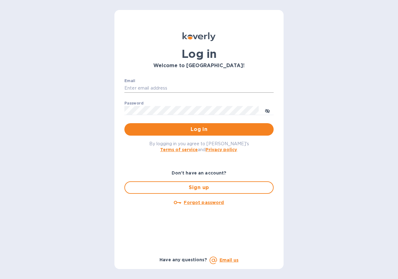
click at [152, 85] on input "Email" at bounding box center [198, 88] width 149 height 9
type input "marinas@vianderfoods.com"
click at [298, 177] on div "Log in Welcome to Koverly! Email marinas@vianderfoods.com ​ Password ​ Log in B…" at bounding box center [199, 139] width 398 height 279
click at [206, 130] on span "Log in" at bounding box center [198, 129] width 139 height 7
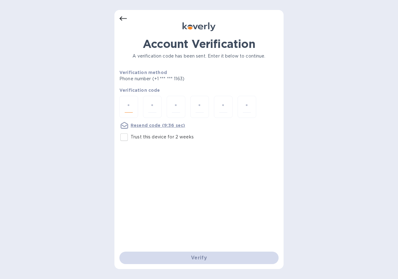
click at [132, 103] on input "number" at bounding box center [129, 107] width 8 height 12
type input "1"
type input "6"
type input "7"
type input "8"
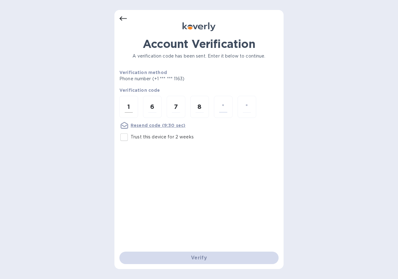
type input "6"
type input "2"
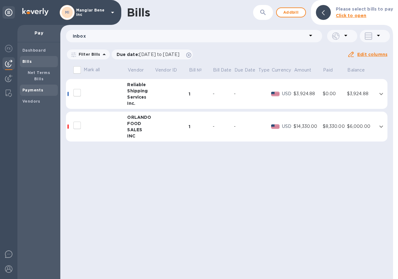
click at [34, 88] on b "Payments" at bounding box center [32, 90] width 21 height 5
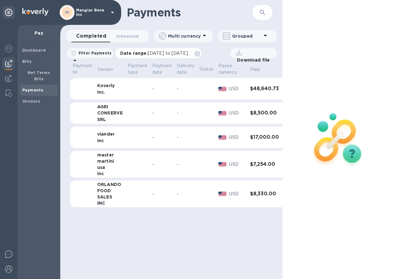
click at [188, 53] on span "[DATE] to [DATE]" at bounding box center [168, 53] width 40 height 5
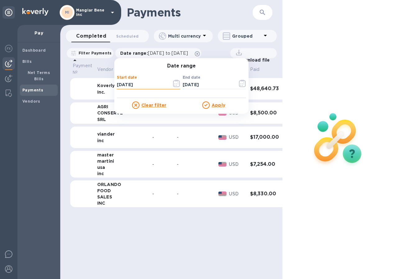
click at [146, 84] on input "[DATE]" at bounding box center [142, 84] width 50 height 9
type input "[DATE]"
click at [223, 106] on u "Apply" at bounding box center [219, 105] width 14 height 5
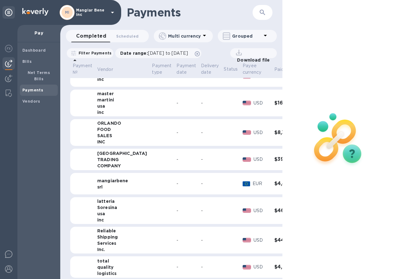
scroll to position [62, 0]
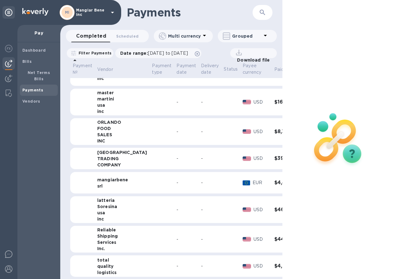
click at [275, 182] on h3 "$4,401.78" at bounding box center [290, 183] width 30 height 6
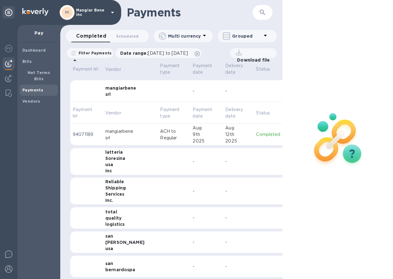
scroll to position [156, 0]
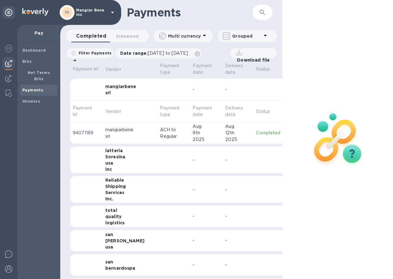
click at [256, 135] on p "Completed" at bounding box center [268, 133] width 24 height 7
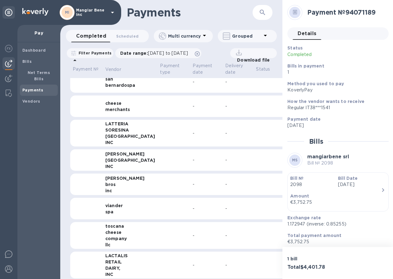
scroll to position [373, 0]
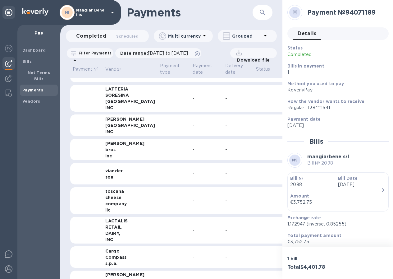
click at [193, 172] on div "-" at bounding box center [207, 173] width 28 height 7
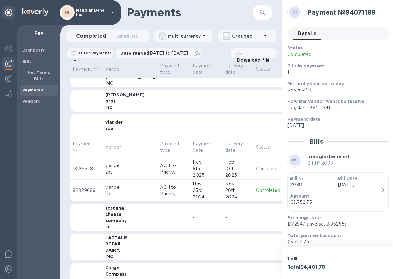
scroll to position [435, 0]
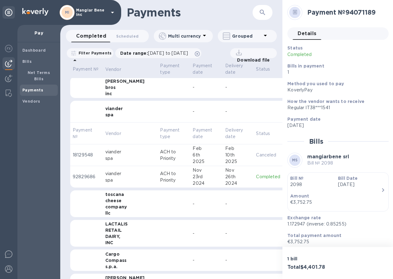
click at [256, 154] on p "Canceled" at bounding box center [269, 155] width 26 height 7
click at [256, 176] on p "Completed" at bounding box center [268, 177] width 24 height 7
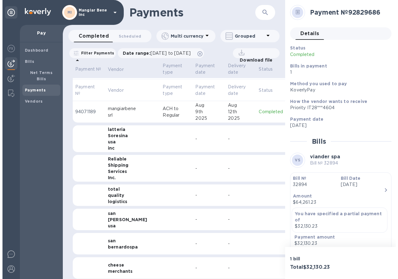
scroll to position [156, 0]
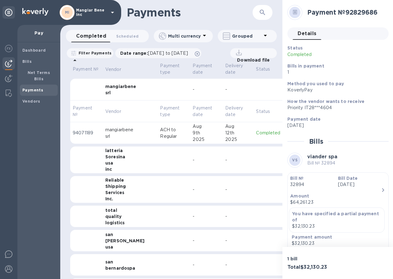
click at [256, 132] on p "Completed" at bounding box center [269, 133] width 26 height 7
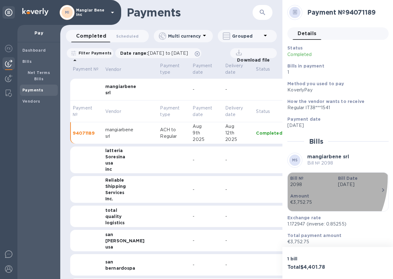
click at [295, 178] on b "Bill №" at bounding box center [297, 178] width 13 height 5
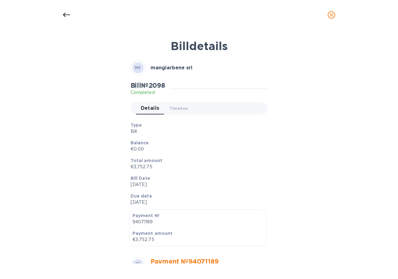
click at [68, 14] on icon at bounding box center [66, 14] width 7 height 7
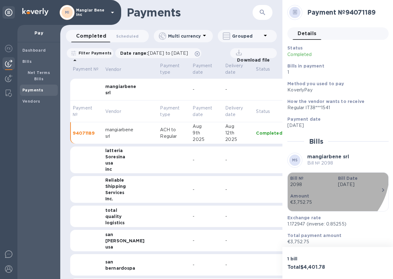
click at [336, 174] on div "Bill Date Jul 1st 2025" at bounding box center [360, 182] width 48 height 18
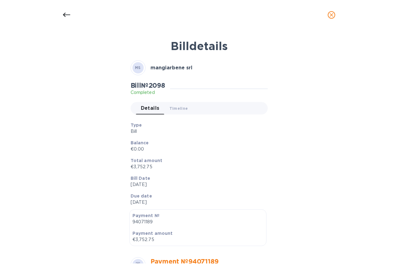
click at [65, 13] on icon at bounding box center [66, 15] width 7 height 4
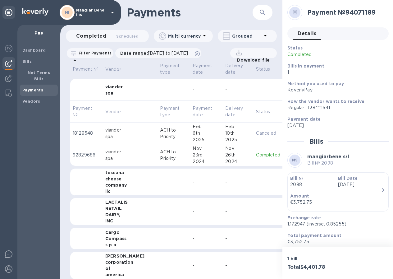
scroll to position [492, 0]
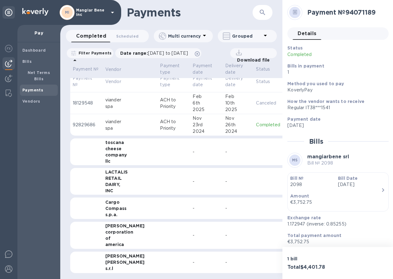
click at [161, 200] on td at bounding box center [174, 209] width 33 height 22
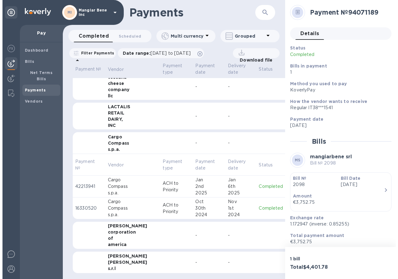
scroll to position [557, 0]
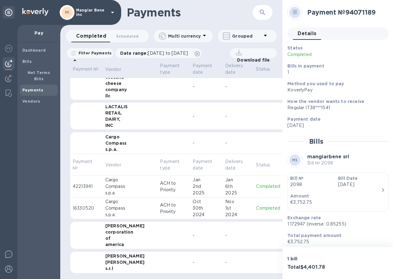
click at [256, 183] on p "Completed" at bounding box center [269, 186] width 26 height 7
click at [256, 205] on p "Completed" at bounding box center [269, 208] width 26 height 7
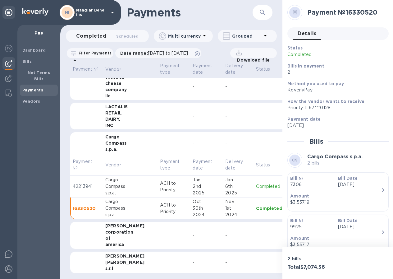
click at [113, 12] on icon at bounding box center [112, 12] width 7 height 7
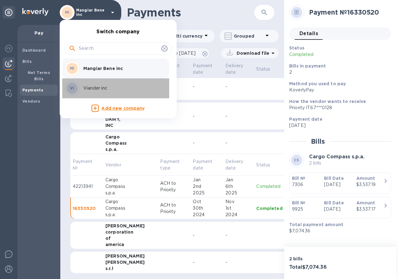
click at [92, 90] on p "Viander inc" at bounding box center [122, 88] width 78 height 7
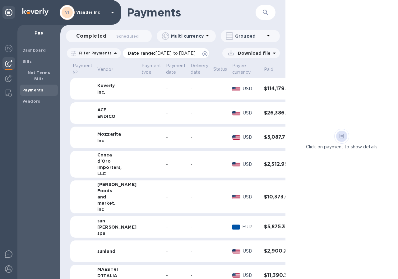
click at [147, 54] on p "Date range : [DATE] to [DATE]" at bounding box center [163, 53] width 71 height 6
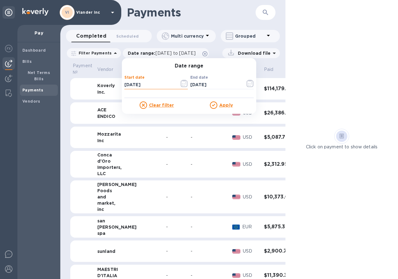
click at [147, 83] on input "[DATE]" at bounding box center [149, 84] width 50 height 9
type input "[DATE]"
click at [229, 106] on u "Apply" at bounding box center [226, 105] width 14 height 5
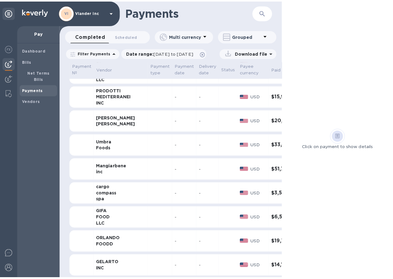
scroll to position [498, 0]
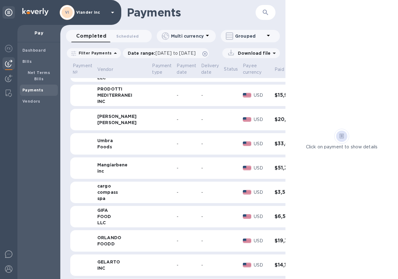
click at [275, 191] on h3 "$3,537.19" at bounding box center [291, 192] width 32 height 6
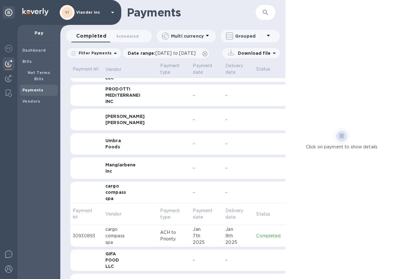
click at [256, 238] on p "Completed" at bounding box center [268, 236] width 24 height 7
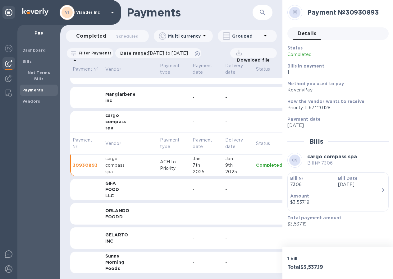
scroll to position [5, 0]
click at [160, 204] on td at bounding box center [174, 214] width 33 height 22
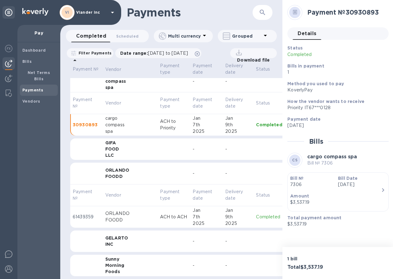
scroll to position [617, 0]
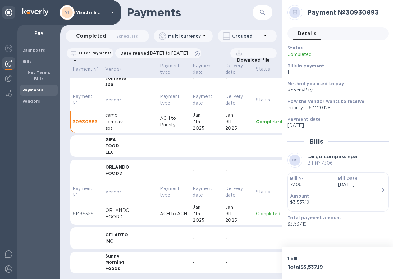
click at [256, 211] on p "Completed" at bounding box center [269, 214] width 26 height 7
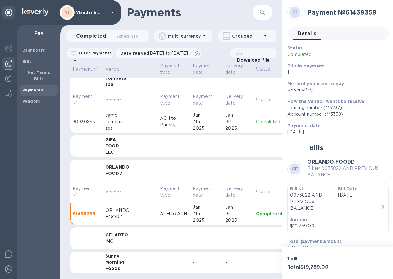
scroll to position [617, 0]
click at [115, 232] on div "GELARTO" at bounding box center [130, 235] width 50 height 6
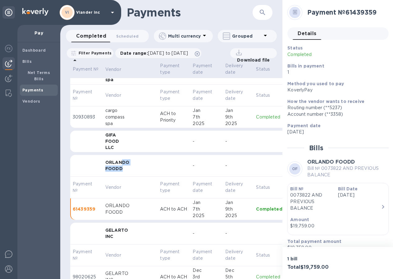
click at [122, 165] on div "ORLANDO FOODD" at bounding box center [130, 165] width 50 height 12
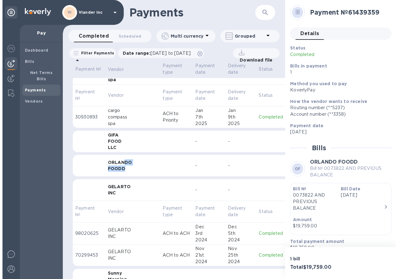
scroll to position [638, 0]
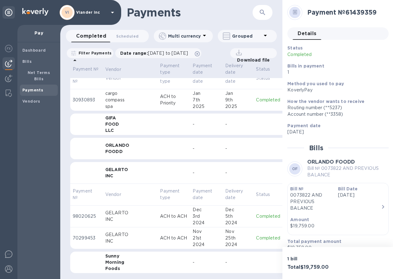
click at [256, 235] on p "Completed" at bounding box center [268, 238] width 24 height 7
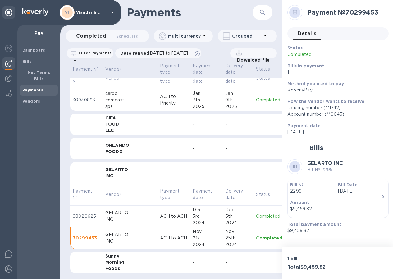
click at [256, 213] on p "Completed" at bounding box center [269, 216] width 26 height 7
click at [256, 235] on p "Completed" at bounding box center [269, 238] width 26 height 7
click at [112, 12] on icon at bounding box center [112, 13] width 3 height 2
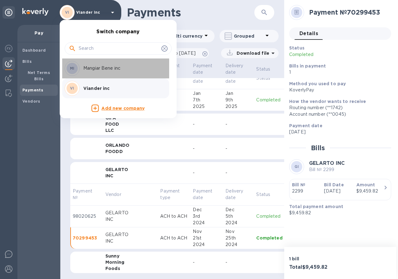
click at [105, 69] on p "Mangiar Bene inc" at bounding box center [122, 68] width 78 height 7
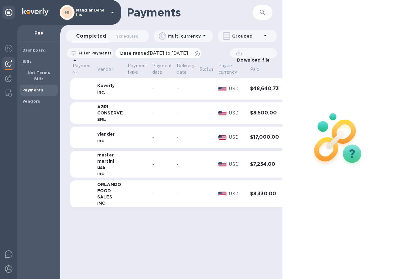
click at [175, 54] on span "[DATE] to [DATE]" at bounding box center [168, 53] width 40 height 5
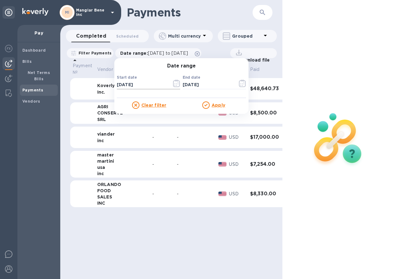
click at [146, 84] on input "[DATE]" at bounding box center [142, 84] width 50 height 9
type input "[DATE]"
click at [223, 104] on u "Apply" at bounding box center [219, 105] width 14 height 5
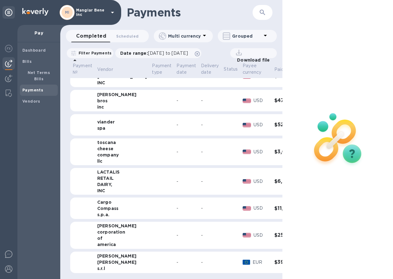
scroll to position [383, 0]
click at [275, 232] on h3 "$25,000.00" at bounding box center [290, 235] width 30 height 6
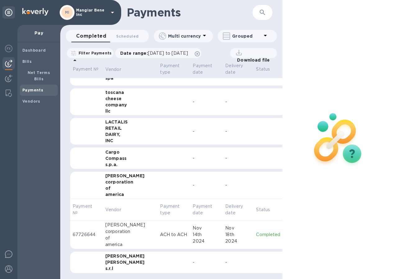
scroll to position [433, 0]
click at [256, 231] on p "Completed" at bounding box center [268, 234] width 24 height 7
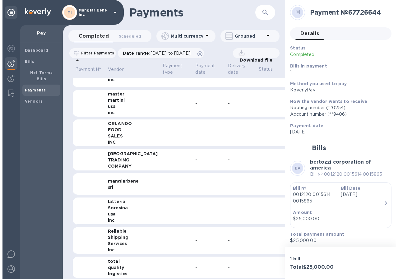
scroll to position [60, 0]
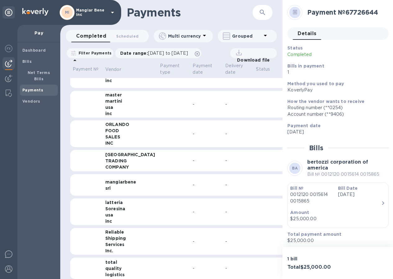
click at [112, 11] on icon at bounding box center [112, 12] width 7 height 7
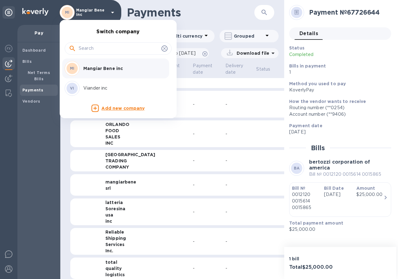
click at [94, 87] on p "Viander inc" at bounding box center [122, 88] width 78 height 7
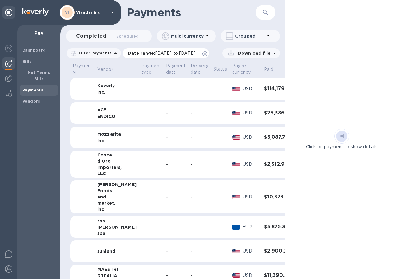
click at [165, 54] on span "[DATE] to [DATE]" at bounding box center [176, 53] width 40 height 5
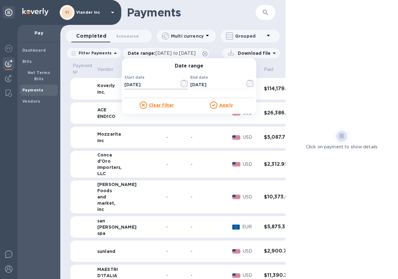
click at [145, 83] on input "[DATE]" at bounding box center [149, 84] width 50 height 9
type input "[DATE]"
click at [219, 105] on u "Apply" at bounding box center [226, 105] width 14 height 5
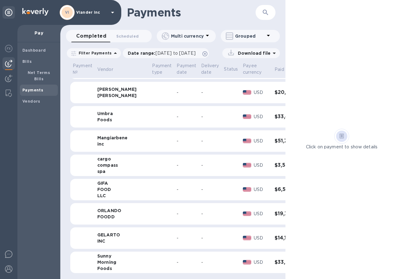
scroll to position [529, 0]
click at [275, 259] on h3 "$33,981.16" at bounding box center [291, 262] width 32 height 6
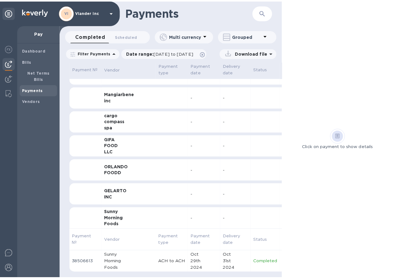
scroll to position [573, 0]
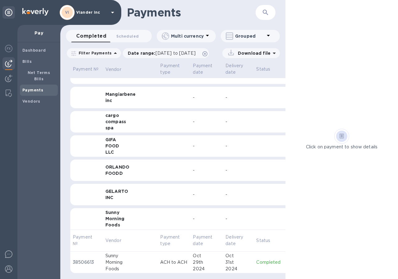
click at [256, 259] on p "Completed" at bounding box center [268, 262] width 24 height 7
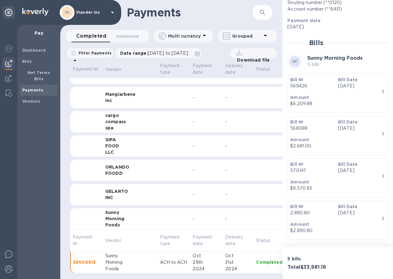
scroll to position [5, 0]
click at [254, 209] on td at bounding box center [269, 219] width 31 height 22
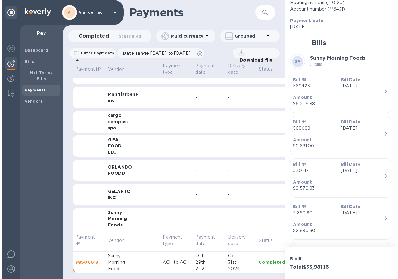
scroll to position [529, 0]
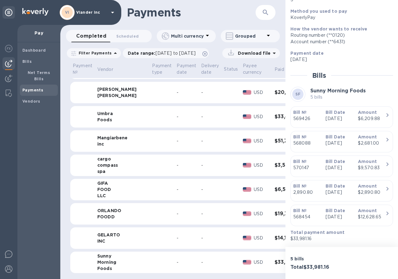
click at [111, 12] on icon at bounding box center [112, 12] width 7 height 7
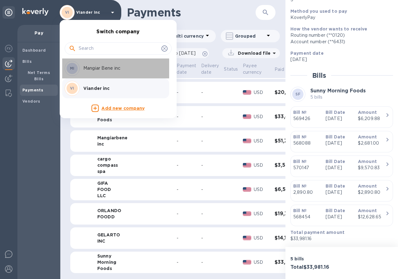
click at [97, 67] on p "Mangiar Bene inc" at bounding box center [122, 68] width 78 height 7
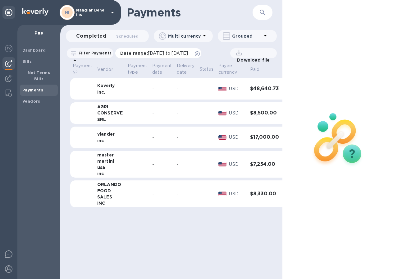
click at [163, 51] on span "[DATE] to [DATE]" at bounding box center [168, 53] width 40 height 5
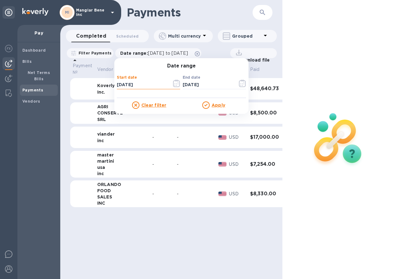
click at [145, 84] on input "[DATE]" at bounding box center [142, 84] width 50 height 9
type input "[DATE]"
click at [225, 105] on u "Apply" at bounding box center [219, 105] width 14 height 5
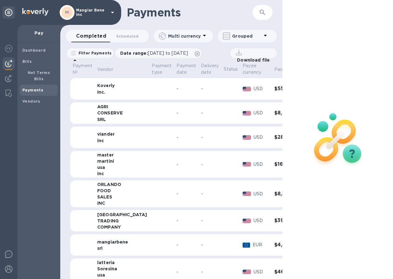
click at [275, 163] on h3 "$16,506.25" at bounding box center [290, 164] width 30 height 6
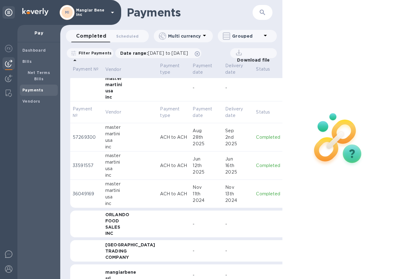
scroll to position [93, 0]
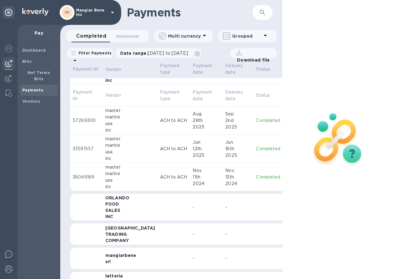
click at [256, 178] on p "Completed" at bounding box center [268, 177] width 24 height 7
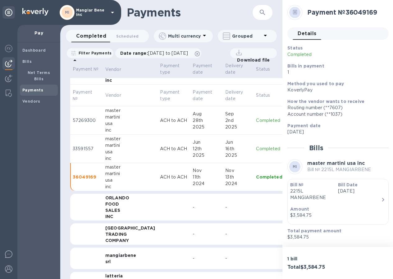
click at [256, 150] on p "Completed" at bounding box center [269, 149] width 26 height 7
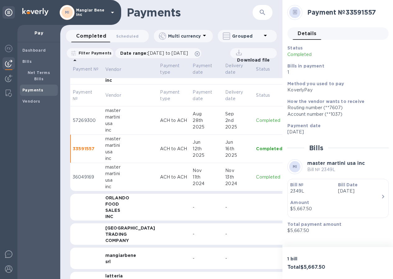
click at [256, 121] on p "Completed" at bounding box center [269, 120] width 26 height 7
click at [256, 147] on p "Completed" at bounding box center [269, 149] width 26 height 7
click at [256, 121] on p "Completed" at bounding box center [269, 120] width 26 height 7
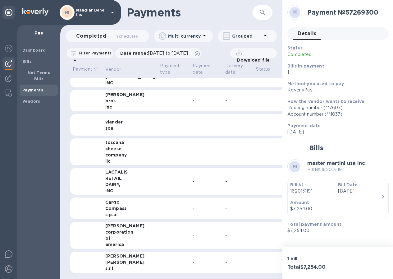
scroll to position [5, 0]
click at [226, 259] on div "-" at bounding box center [239, 262] width 26 height 7
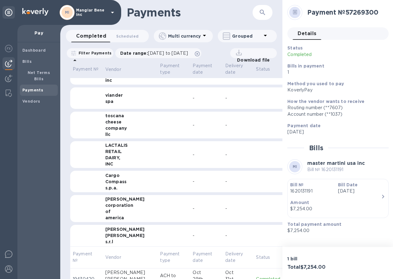
scroll to position [533, 0]
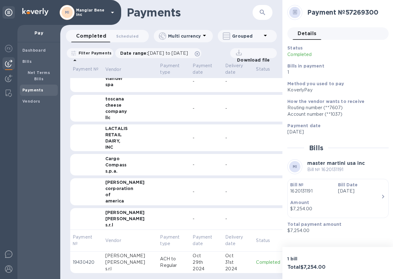
click at [256, 259] on p "Completed" at bounding box center [269, 262] width 26 height 7
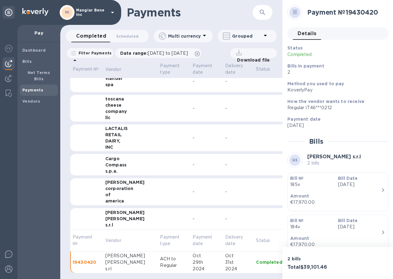
click at [254, 135] on td at bounding box center [269, 137] width 31 height 27
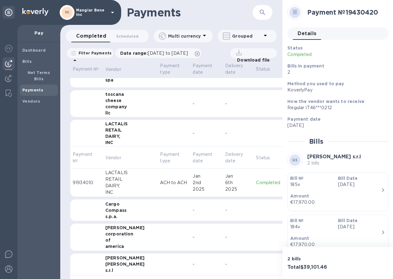
click at [256, 183] on p "Completed" at bounding box center [269, 182] width 26 height 7
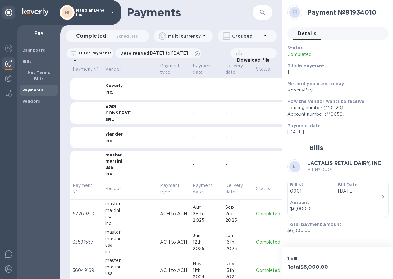
click at [113, 11] on icon at bounding box center [112, 12] width 7 height 7
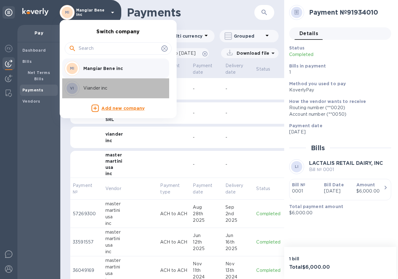
click at [97, 85] on p "Viander inc" at bounding box center [122, 88] width 78 height 7
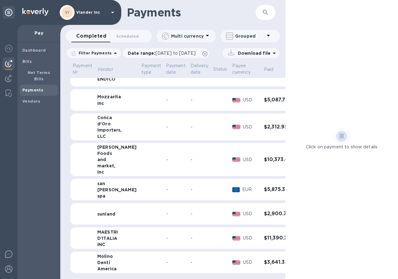
scroll to position [42, 0]
click at [196, 53] on span "[DATE] to [DATE]" at bounding box center [176, 53] width 40 height 5
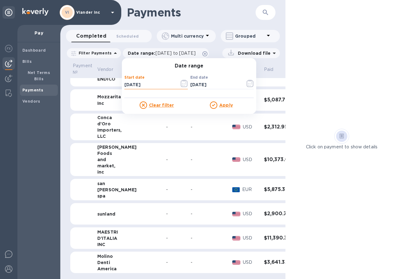
click at [146, 86] on input "[DATE]" at bounding box center [149, 84] width 50 height 9
type input "[DATE]"
click at [222, 106] on u "Apply" at bounding box center [226, 105] width 14 height 5
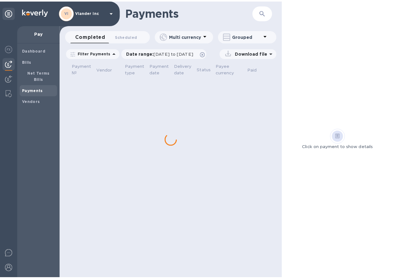
scroll to position [0, 0]
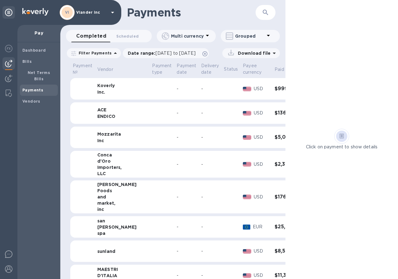
click at [275, 138] on h3 "$5,087.70" at bounding box center [291, 137] width 32 height 6
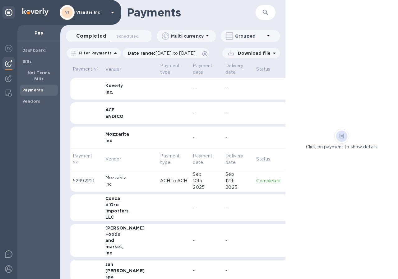
click at [256, 180] on p "Completed" at bounding box center [268, 181] width 24 height 7
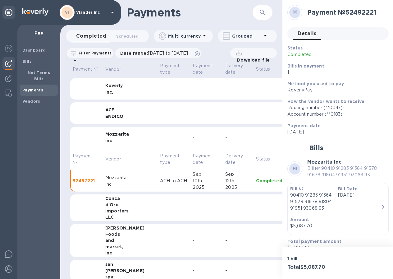
click at [122, 137] on div "Mozzarita" at bounding box center [130, 134] width 50 height 6
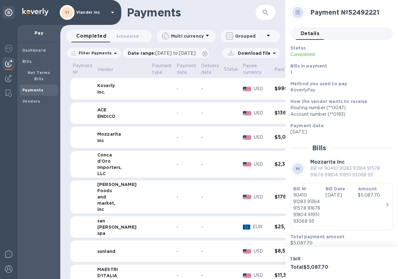
click at [111, 11] on icon at bounding box center [112, 12] width 7 height 7
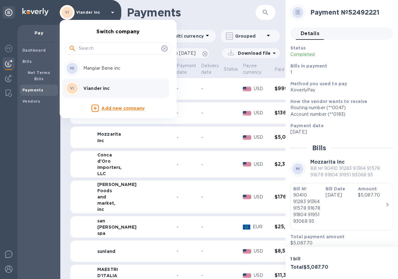
click at [107, 68] on p "Mangiar Bene inc" at bounding box center [122, 68] width 78 height 7
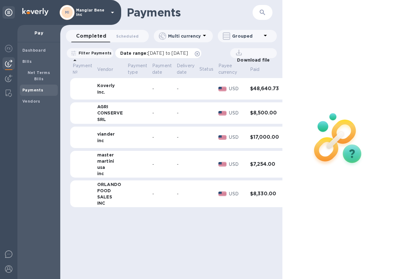
click at [179, 53] on span "[DATE] to [DATE]" at bounding box center [168, 53] width 40 height 5
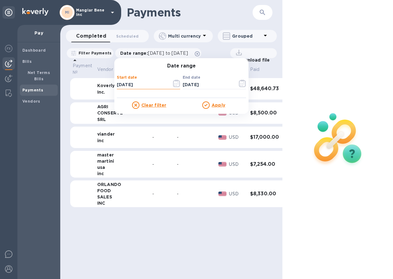
click at [146, 83] on input "[DATE]" at bounding box center [142, 84] width 50 height 9
type input "[DATE]"
click at [222, 105] on u "Apply" at bounding box center [219, 105] width 14 height 5
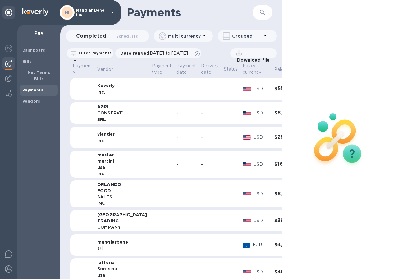
click at [112, 9] on icon at bounding box center [112, 12] width 7 height 7
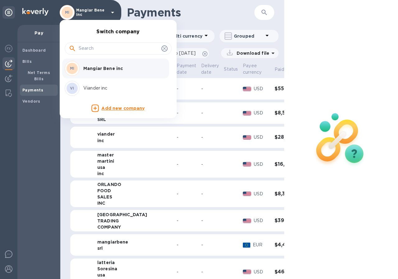
click at [98, 87] on p "Viander inc" at bounding box center [122, 88] width 78 height 7
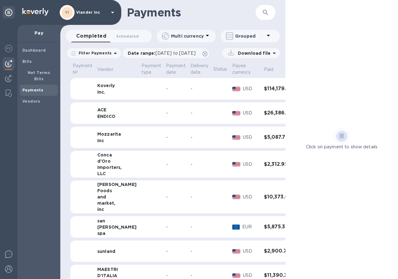
click at [264, 115] on h3 "$26,386.65" at bounding box center [278, 113] width 28 height 6
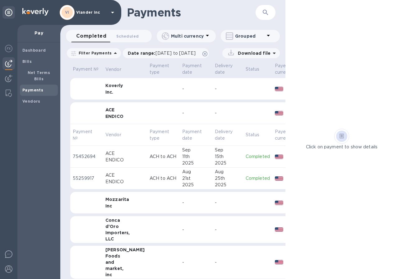
click at [246, 156] on p "Completed" at bounding box center [258, 156] width 24 height 7
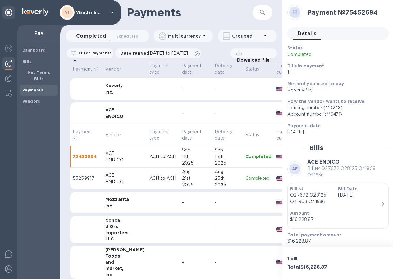
click at [212, 209] on td "-" at bounding box center [227, 203] width 31 height 22
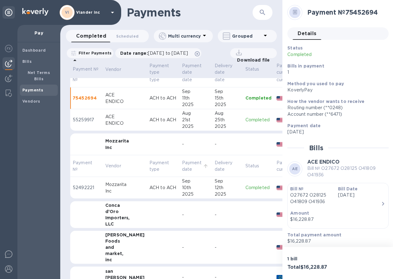
scroll to position [62, 0]
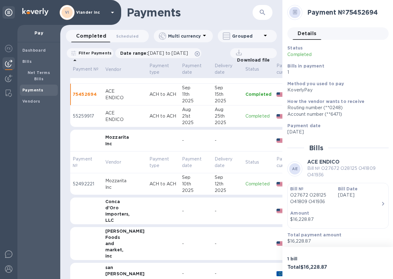
click at [246, 184] on p "Completed" at bounding box center [259, 184] width 26 height 7
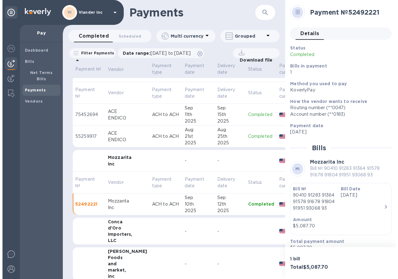
scroll to position [31, 0]
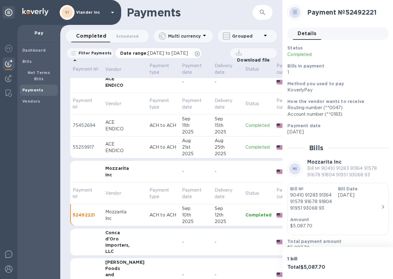
click at [154, 54] on span "[DATE] to [DATE]" at bounding box center [168, 53] width 40 height 5
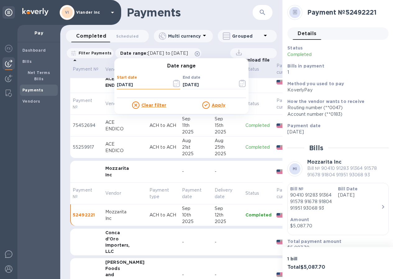
click at [145, 85] on input "[DATE]" at bounding box center [142, 84] width 50 height 9
type input "[DATE]"
click at [223, 105] on u "Apply" at bounding box center [219, 105] width 14 height 5
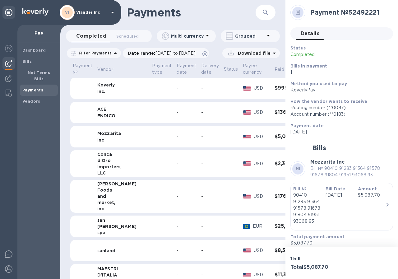
scroll to position [0, 0]
click at [181, 50] on p "Date range : [DATE] to [DATE]" at bounding box center [163, 53] width 71 height 6
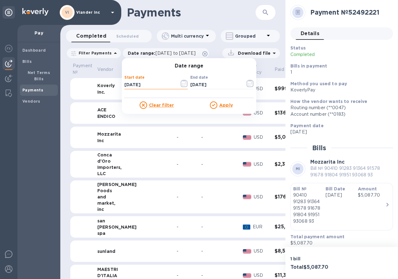
click at [125, 85] on input "[DATE]" at bounding box center [149, 84] width 50 height 9
type input "[DATE]"
click at [221, 105] on u "Apply" at bounding box center [226, 105] width 14 height 5
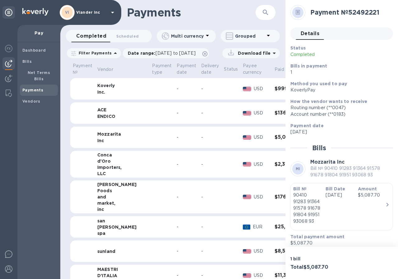
click at [275, 139] on h3 "$5,087.70" at bounding box center [291, 137] width 32 height 6
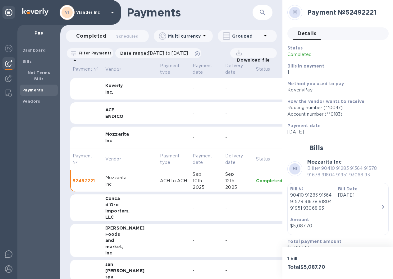
click at [112, 12] on icon at bounding box center [112, 12] width 7 height 7
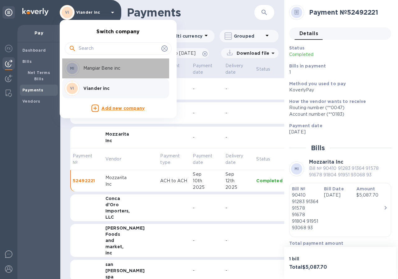
click at [105, 67] on p "Mangiar Bene inc" at bounding box center [122, 68] width 78 height 7
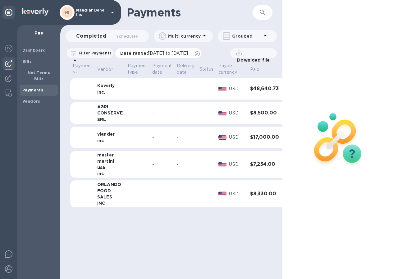
click at [162, 51] on span "[DATE] to [DATE]" at bounding box center [168, 53] width 40 height 5
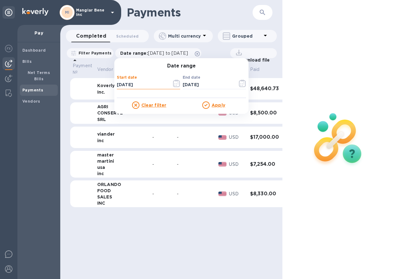
click at [146, 84] on input "[DATE]" at bounding box center [142, 84] width 50 height 9
type input "[DATE]"
click at [225, 106] on u "Apply" at bounding box center [219, 105] width 14 height 5
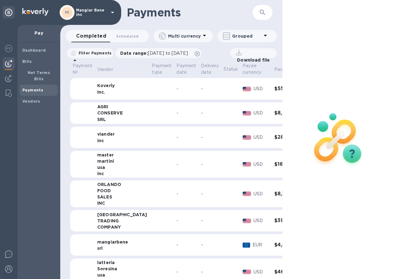
click at [113, 12] on icon at bounding box center [112, 13] width 3 height 2
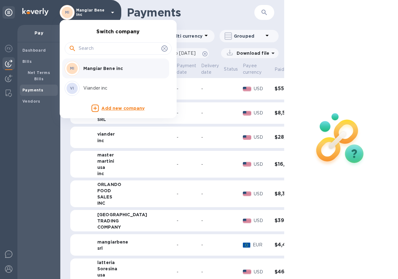
click at [100, 87] on p "Viander inc" at bounding box center [122, 88] width 78 height 7
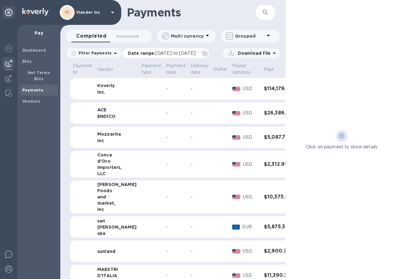
click at [176, 53] on span "[DATE] to [DATE]" at bounding box center [176, 53] width 40 height 5
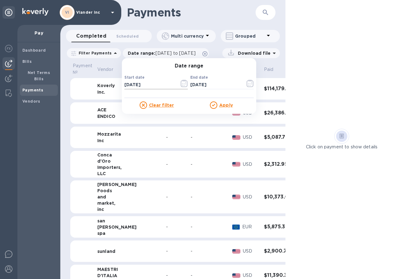
click at [146, 83] on input "[DATE]" at bounding box center [149, 84] width 50 height 9
type input "[DATE]"
click at [224, 106] on u "Apply" at bounding box center [226, 105] width 14 height 5
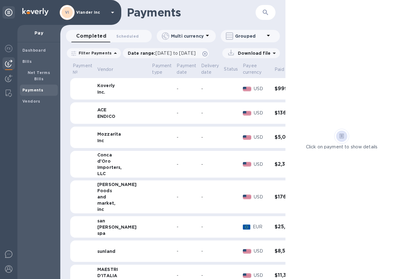
click at [275, 114] on h3 "$136,631.69" at bounding box center [291, 113] width 32 height 6
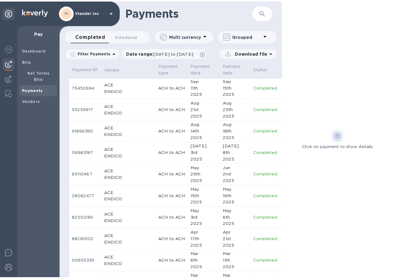
scroll to position [124, 0]
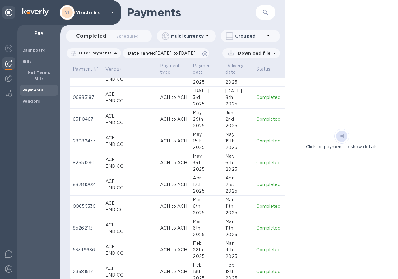
click at [256, 206] on p "Completed" at bounding box center [268, 206] width 24 height 7
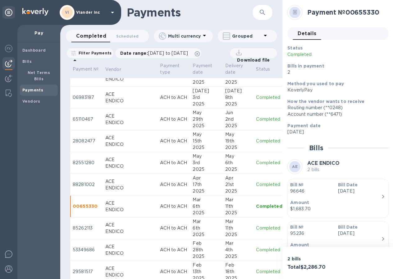
click at [256, 229] on p "Completed" at bounding box center [269, 228] width 26 height 7
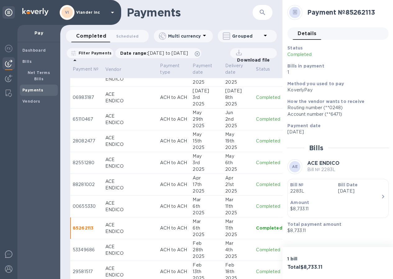
click at [256, 227] on p "Completed" at bounding box center [269, 228] width 26 height 6
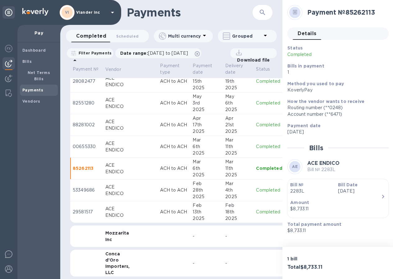
scroll to position [187, 0]
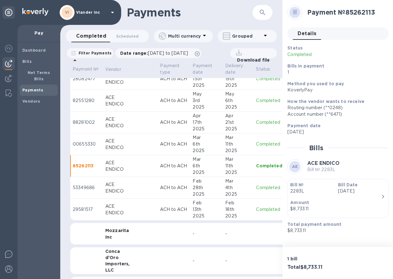
click at [256, 210] on p "Completed" at bounding box center [269, 209] width 26 height 7
click at [256, 186] on p "Completed" at bounding box center [269, 187] width 26 height 7
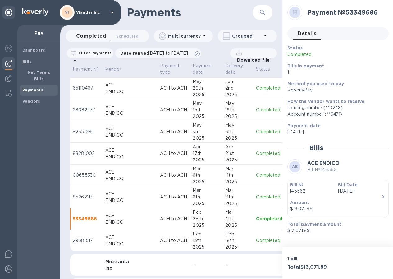
click at [258, 132] on p "Completed" at bounding box center [269, 131] width 26 height 7
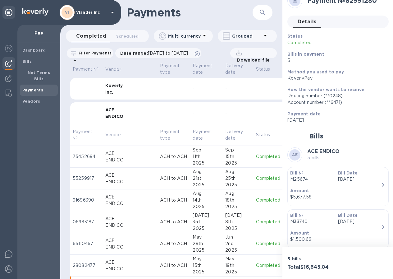
click at [138, 91] on div "Inc." at bounding box center [130, 92] width 50 height 6
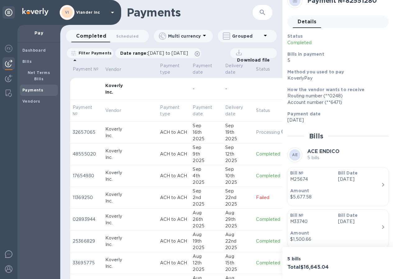
click at [256, 155] on p "Completed" at bounding box center [271, 154] width 31 height 7
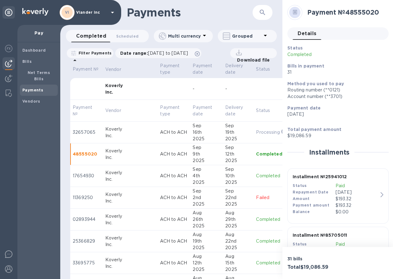
click at [256, 197] on p "Failed" at bounding box center [271, 197] width 31 height 7
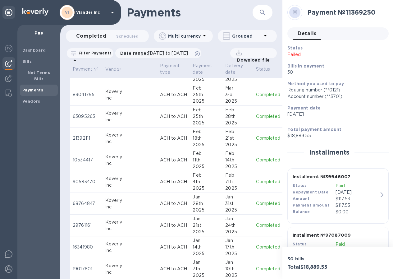
scroll to position [809, 0]
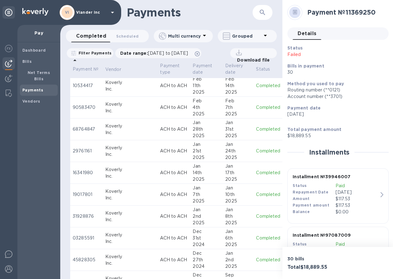
click at [256, 193] on p "Completed" at bounding box center [271, 194] width 31 height 7
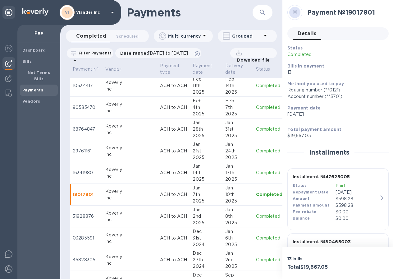
click at [256, 173] on p "Completed" at bounding box center [271, 173] width 31 height 7
click at [256, 215] on p "Completed" at bounding box center [271, 216] width 31 height 7
click at [256, 237] on p "Completed" at bounding box center [271, 238] width 31 height 7
click at [256, 216] on p "Completed" at bounding box center [271, 216] width 31 height 7
click at [256, 194] on p "Completed" at bounding box center [271, 194] width 31 height 7
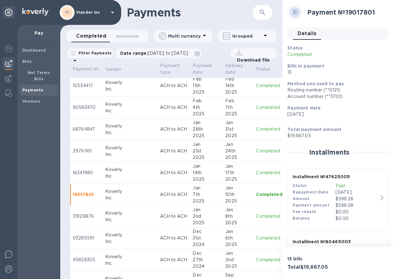
click at [256, 172] on p "Completed" at bounding box center [271, 173] width 31 height 7
click at [256, 153] on p "Completed" at bounding box center [271, 151] width 31 height 7
click at [256, 127] on p "Completed" at bounding box center [271, 129] width 31 height 7
click at [256, 109] on p "Completed" at bounding box center [271, 107] width 31 height 7
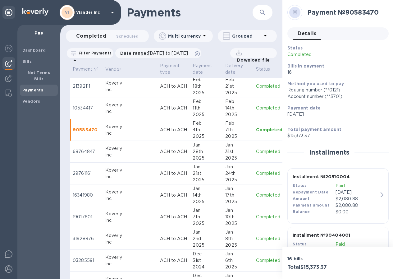
scroll to position [778, 0]
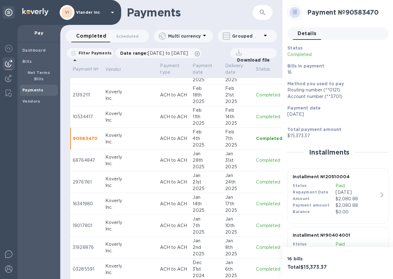
click at [256, 115] on p "Completed" at bounding box center [271, 117] width 31 height 7
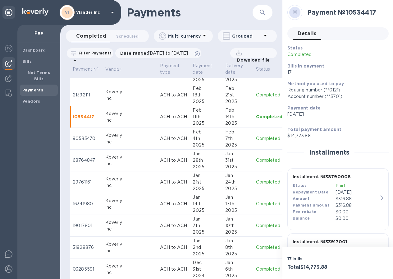
click at [256, 98] on p "Completed" at bounding box center [271, 95] width 31 height 7
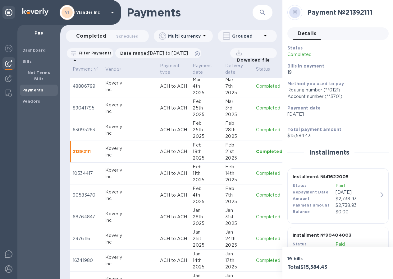
scroll to position [715, 0]
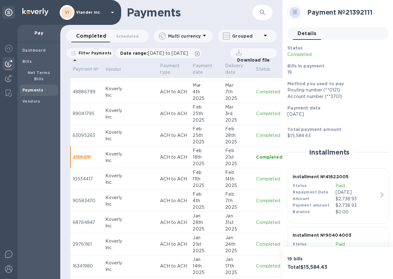
click at [256, 134] on p "Completed" at bounding box center [271, 135] width 31 height 7
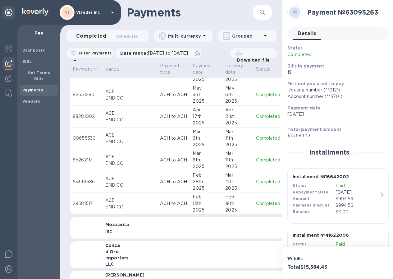
scroll to position [1400, 0]
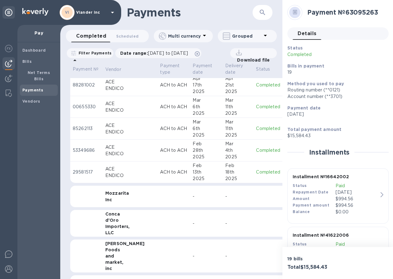
click at [256, 173] on p "Completed" at bounding box center [271, 172] width 31 height 7
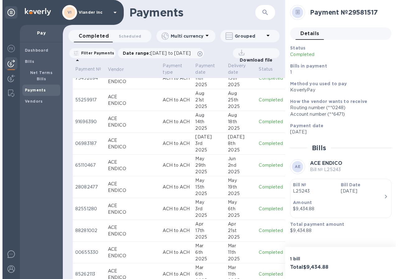
scroll to position [1120, 0]
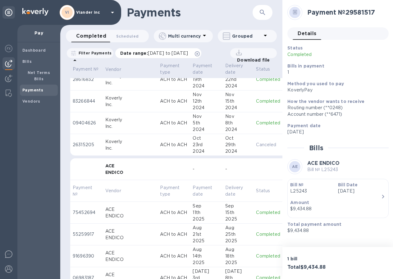
click at [173, 51] on span "08/16/2024 to 09/17/2025" at bounding box center [168, 53] width 40 height 5
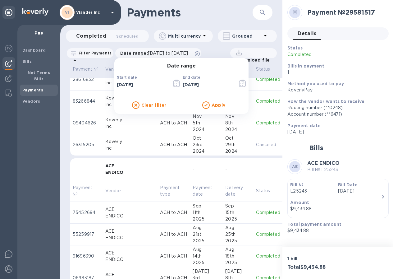
click at [125, 84] on input "[DATE]" at bounding box center [142, 84] width 50 height 9
type input "[DATE]"
click at [221, 104] on u "Apply" at bounding box center [219, 105] width 14 height 5
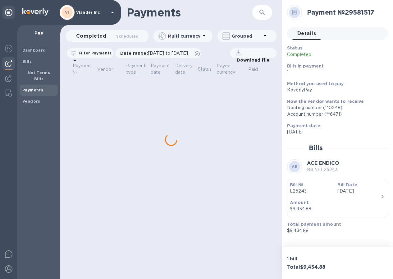
scroll to position [0, 0]
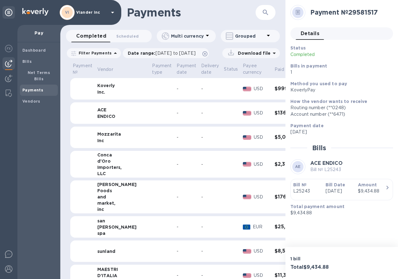
click at [150, 88] on td at bounding box center [162, 89] width 25 height 22
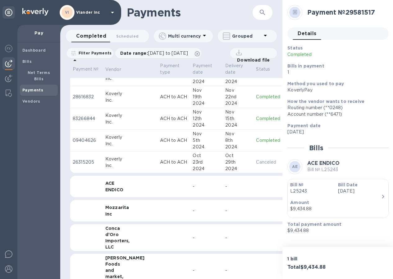
scroll to position [1120, 0]
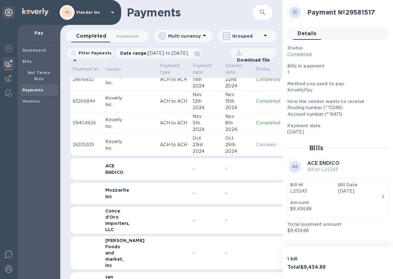
click at [256, 145] on p "Canceled" at bounding box center [271, 145] width 31 height 7
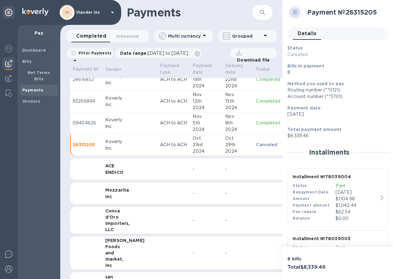
click at [256, 121] on p "Completed" at bounding box center [271, 123] width 31 height 7
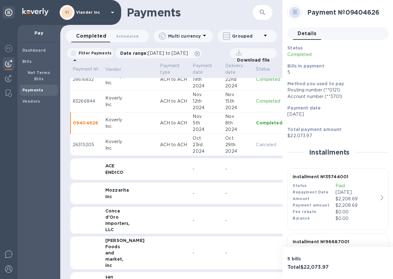
click at [256, 102] on p "Completed" at bounding box center [271, 101] width 31 height 7
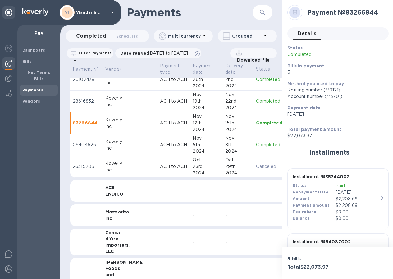
scroll to position [1027, 0]
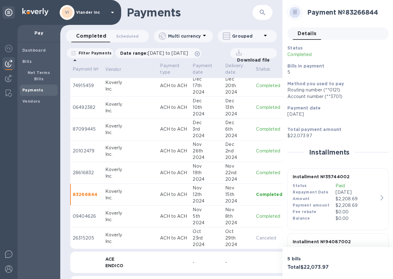
click at [256, 174] on p "Completed" at bounding box center [271, 173] width 31 height 7
click at [256, 149] on p "Completed" at bounding box center [271, 151] width 31 height 7
click at [256, 128] on p "Completed" at bounding box center [271, 129] width 31 height 7
click at [256, 108] on p "Completed" at bounding box center [271, 107] width 31 height 7
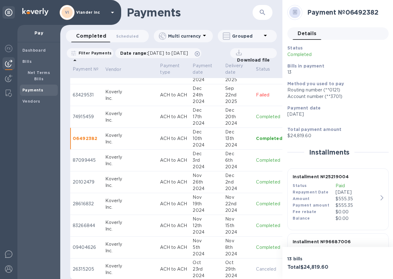
click at [256, 116] on p "Completed" at bounding box center [271, 117] width 31 height 7
click at [256, 95] on p "Failed" at bounding box center [271, 95] width 31 height 7
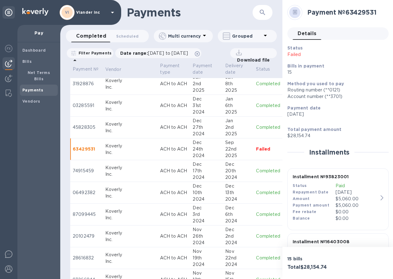
scroll to position [933, 0]
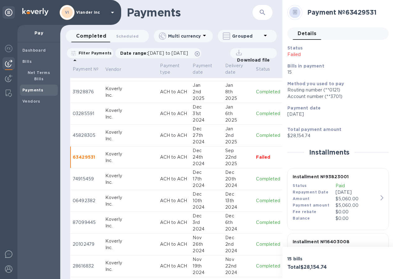
click at [256, 135] on p "Completed" at bounding box center [271, 135] width 31 height 7
click at [256, 113] on p "Completed" at bounding box center [271, 113] width 31 height 7
click at [256, 94] on p "Completed" at bounding box center [271, 92] width 31 height 7
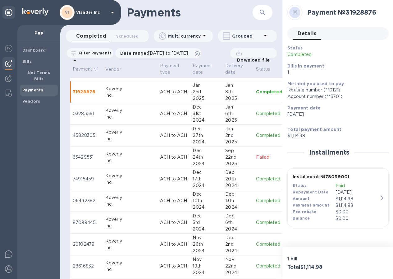
scroll to position [902, 0]
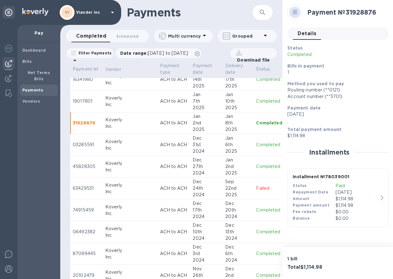
click at [256, 102] on p "Completed" at bounding box center [271, 101] width 31 height 7
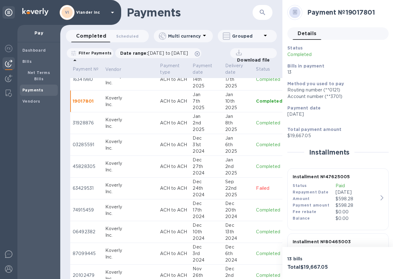
click at [256, 79] on p "Completed" at bounding box center [271, 79] width 31 height 7
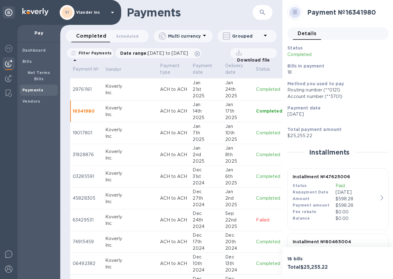
scroll to position [840, 0]
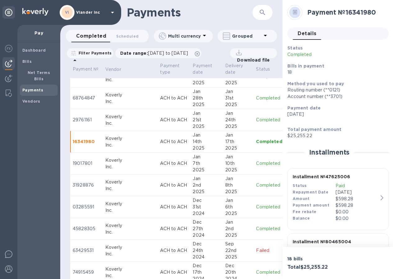
click at [256, 119] on p "Completed" at bounding box center [271, 120] width 31 height 7
click at [256, 99] on p "Completed" at bounding box center [271, 98] width 31 height 7
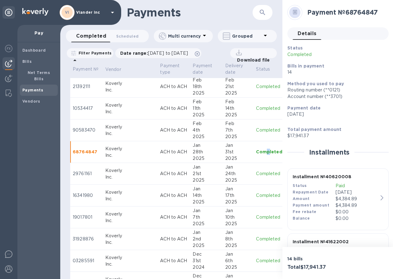
scroll to position [778, 0]
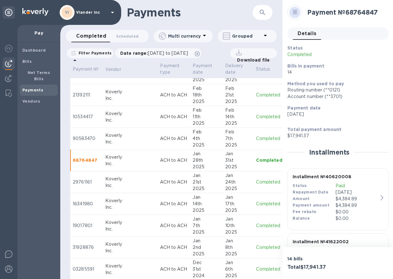
click at [256, 138] on p "Completed" at bounding box center [271, 138] width 31 height 7
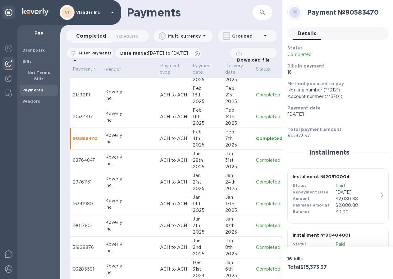
click at [256, 117] on p "Completed" at bounding box center [271, 117] width 31 height 7
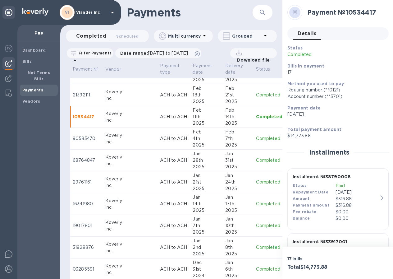
click at [256, 96] on p "Completed" at bounding box center [271, 95] width 31 height 7
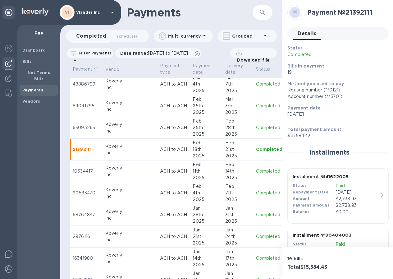
scroll to position [715, 0]
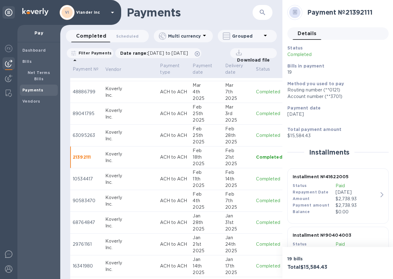
click at [256, 135] on p "Completed" at bounding box center [271, 135] width 31 height 7
click at [256, 115] on p "Completed" at bounding box center [271, 113] width 31 height 7
click at [256, 92] on p "Completed" at bounding box center [271, 92] width 31 height 7
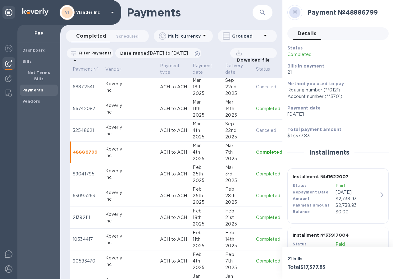
scroll to position [653, 0]
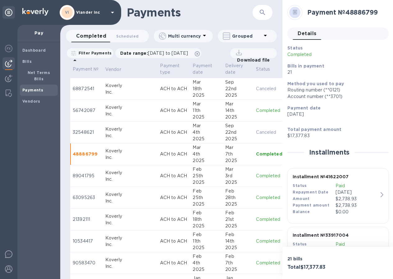
click at [256, 133] on p "Canceled" at bounding box center [271, 132] width 31 height 7
click at [256, 110] on p "Completed" at bounding box center [271, 110] width 31 height 7
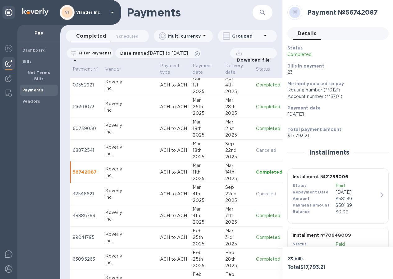
scroll to position [591, 0]
click at [256, 151] on p "Canceled" at bounding box center [271, 151] width 31 height 7
click at [257, 127] on p "Completed" at bounding box center [271, 129] width 31 height 7
click at [256, 109] on p "Completed" at bounding box center [271, 107] width 31 height 7
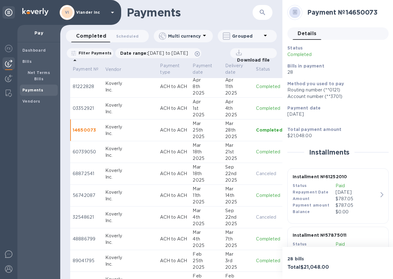
scroll to position [529, 0]
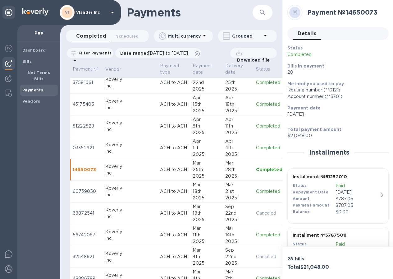
click at [256, 149] on p "Completed" at bounding box center [271, 148] width 31 height 7
click at [256, 125] on p "Completed" at bounding box center [271, 126] width 31 height 7
click at [256, 105] on p "Completed" at bounding box center [271, 104] width 31 height 7
click at [256, 83] on p "Completed" at bounding box center [271, 82] width 31 height 7
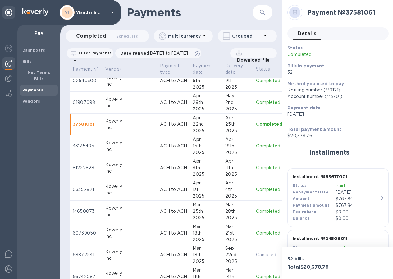
scroll to position [467, 0]
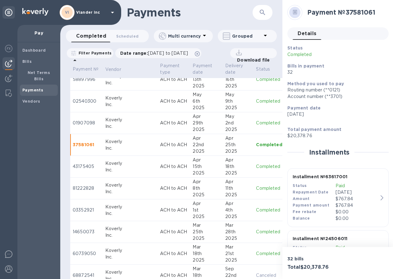
click at [256, 122] on p "Completed" at bounding box center [271, 123] width 31 height 7
click at [256, 100] on p "Completed" at bounding box center [271, 101] width 31 height 7
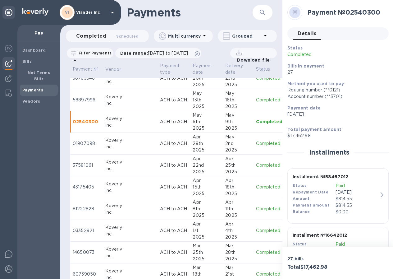
scroll to position [435, 0]
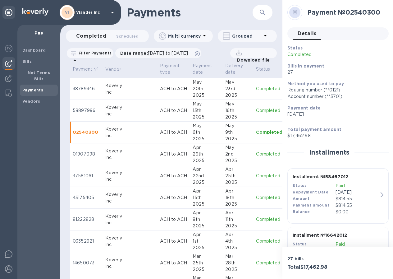
click at [256, 112] on p "Completed" at bounding box center [271, 110] width 31 height 7
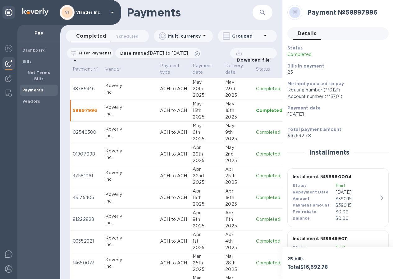
click at [256, 89] on p "Completed" at bounding box center [271, 89] width 31 height 7
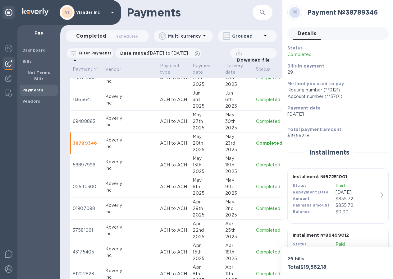
scroll to position [373, 0]
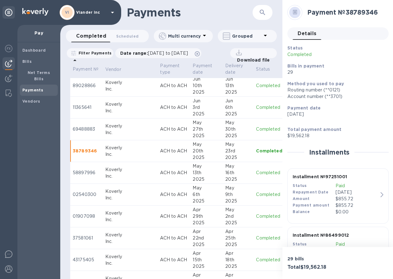
click at [257, 128] on p "Completed" at bounding box center [271, 129] width 31 height 7
click at [256, 108] on p "Completed" at bounding box center [271, 107] width 31 height 7
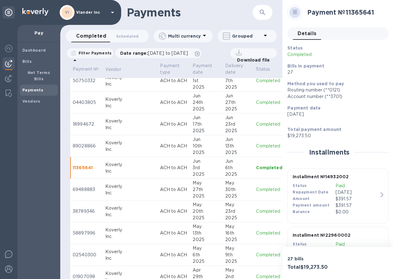
scroll to position [311, 0]
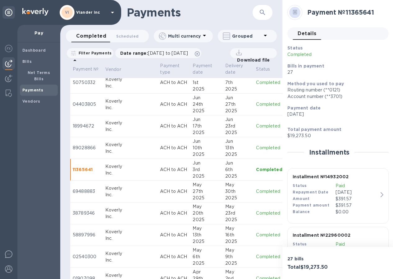
click at [256, 147] on p "Completed" at bounding box center [271, 148] width 31 height 7
click at [256, 127] on p "Completed" at bounding box center [271, 126] width 31 height 7
click at [256, 105] on p "Completed" at bounding box center [271, 104] width 31 height 7
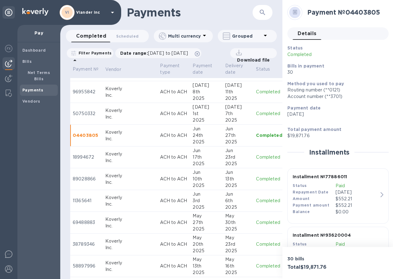
click at [256, 114] on p "Completed" at bounding box center [271, 113] width 31 height 7
click at [256, 91] on p "Completed" at bounding box center [271, 92] width 31 height 7
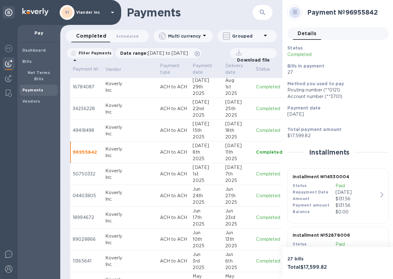
scroll to position [218, 0]
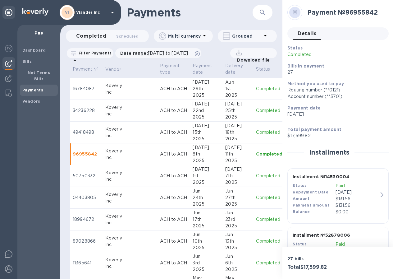
click at [256, 135] on p "Completed" at bounding box center [271, 132] width 31 height 7
click at [256, 110] on p "Completed" at bounding box center [271, 110] width 31 height 7
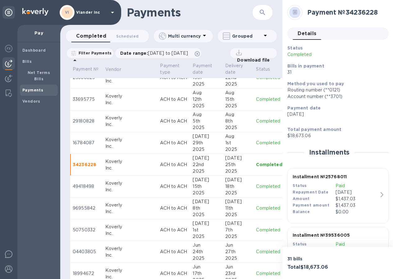
scroll to position [156, 0]
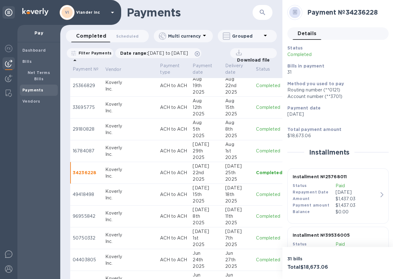
click at [256, 150] on p "Completed" at bounding box center [271, 151] width 31 height 7
click at [256, 128] on p "Completed" at bounding box center [271, 129] width 31 height 7
click at [256, 108] on p "Completed" at bounding box center [271, 107] width 31 height 7
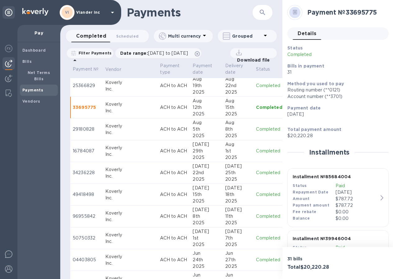
click at [256, 85] on p "Completed" at bounding box center [271, 85] width 31 height 7
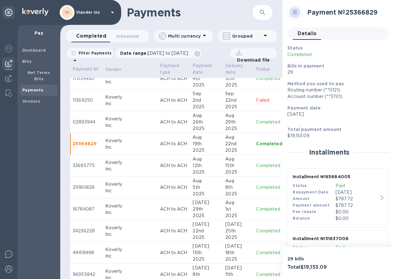
scroll to position [93, 0]
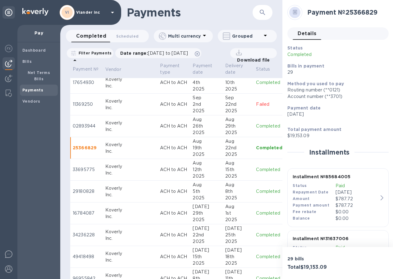
click at [256, 127] on p "Completed" at bounding box center [271, 126] width 31 height 7
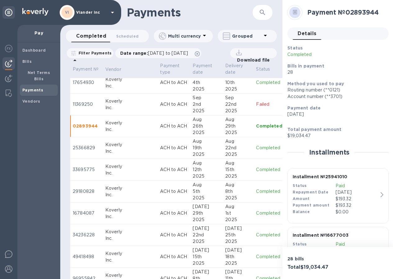
click at [256, 105] on p "Failed" at bounding box center [271, 104] width 31 height 7
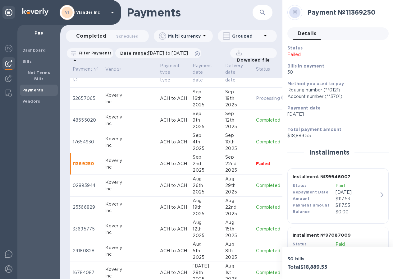
scroll to position [31, 0]
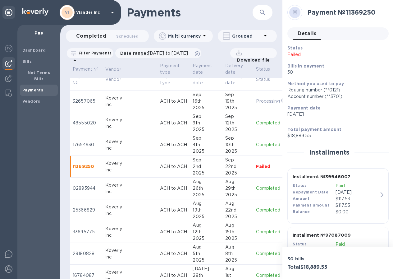
click at [256, 146] on p "Completed" at bounding box center [271, 145] width 31 height 7
click at [256, 124] on p "Completed" at bounding box center [271, 123] width 31 height 7
click at [256, 167] on p "Failed" at bounding box center [271, 166] width 31 height 7
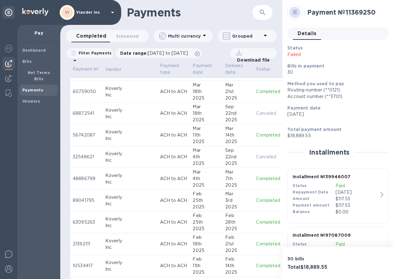
scroll to position [622, 0]
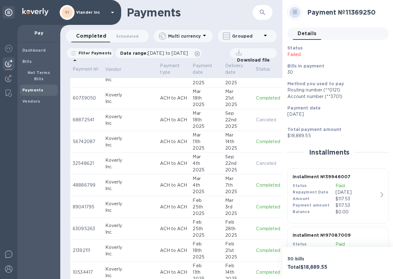
click at [256, 162] on p "Canceled" at bounding box center [271, 163] width 31 height 7
click at [256, 185] on p "Completed" at bounding box center [271, 185] width 31 height 7
click at [256, 206] on p "Completed" at bounding box center [271, 207] width 31 height 7
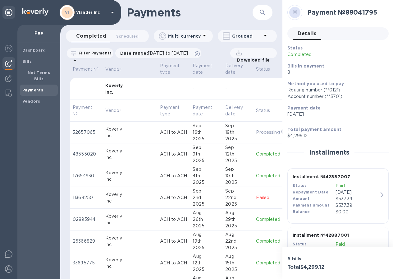
click at [115, 91] on div "Inc." at bounding box center [130, 92] width 50 height 6
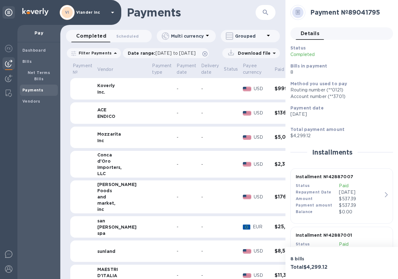
click at [275, 137] on h3 "$5,087.70" at bounding box center [291, 137] width 32 height 6
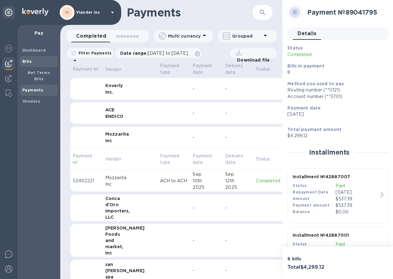
click at [34, 61] on span "Bills" at bounding box center [38, 61] width 33 height 6
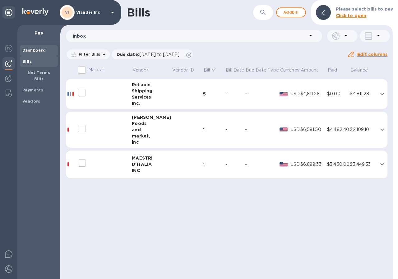
click at [36, 49] on b "Dashboard" at bounding box center [34, 50] width 24 height 5
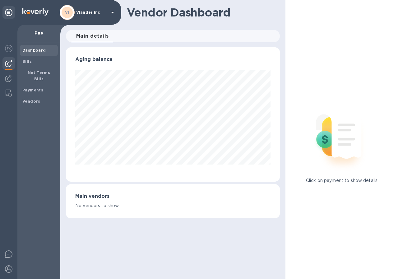
scroll to position [310927, 310850]
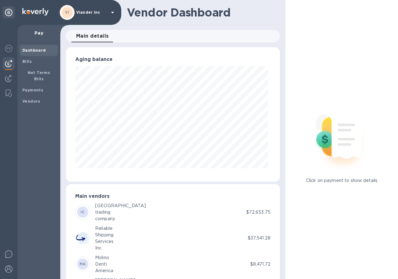
click at [113, 11] on icon at bounding box center [112, 12] width 7 height 7
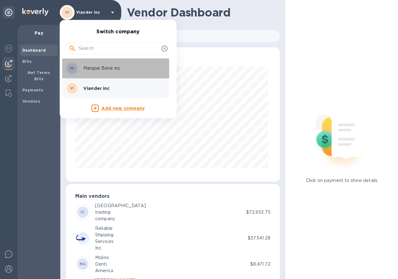
click at [99, 66] on p "Mangiar Bene inc" at bounding box center [122, 68] width 78 height 7
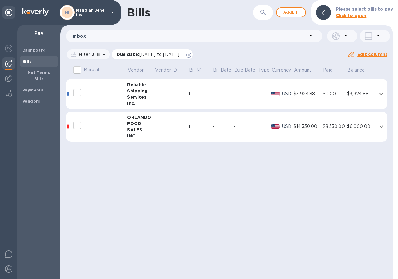
click at [167, 55] on span "[DATE] to [DATE]" at bounding box center [159, 54] width 40 height 5
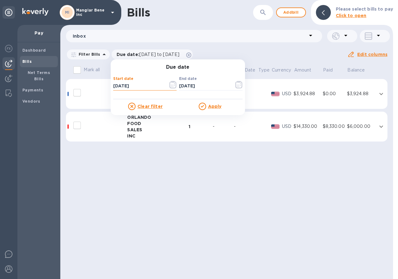
click at [134, 86] on input "[DATE]" at bounding box center [138, 85] width 50 height 9
type input "[DATE]"
click at [214, 107] on u "Apply" at bounding box center [215, 106] width 14 height 5
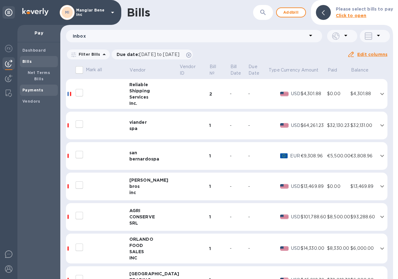
click at [32, 88] on b "Payments" at bounding box center [32, 90] width 21 height 5
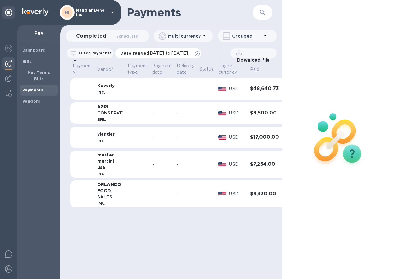
click at [165, 55] on span "[DATE] to [DATE]" at bounding box center [168, 53] width 40 height 5
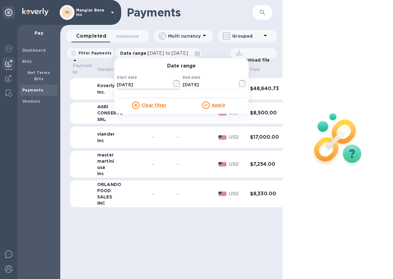
click at [145, 85] on input "[DATE]" at bounding box center [142, 84] width 50 height 9
click at [125, 86] on input "[DATE]" at bounding box center [142, 84] width 50 height 9
type input "[DATE]"
click at [225, 106] on u "Apply" at bounding box center [219, 105] width 14 height 5
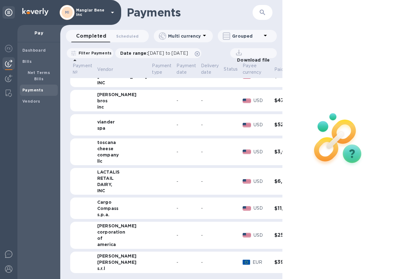
scroll to position [383, 0]
click at [275, 206] on h3 "$11,326.53" at bounding box center [290, 209] width 30 height 6
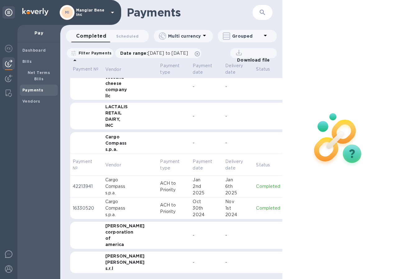
scroll to position [449, 0]
click at [256, 205] on p "Completed" at bounding box center [268, 208] width 24 height 7
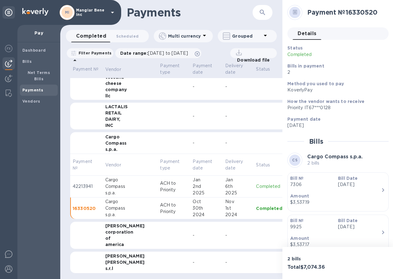
click at [256, 183] on p "Completed" at bounding box center [269, 186] width 26 height 7
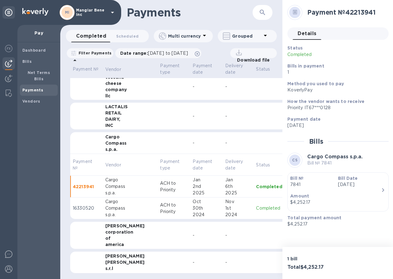
click at [256, 205] on p "Completed" at bounding box center [269, 208] width 26 height 7
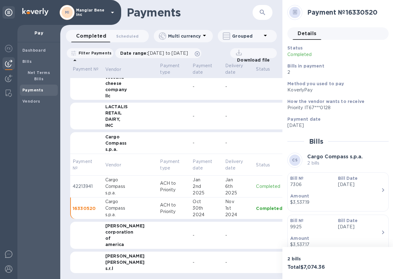
click at [256, 183] on p "Completed" at bounding box center [269, 186] width 26 height 7
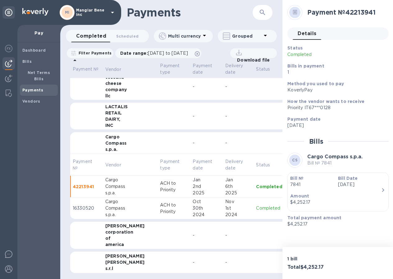
click at [254, 113] on td at bounding box center [269, 116] width 31 height 27
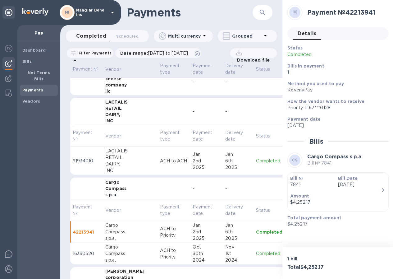
click at [256, 161] on p "Completed" at bounding box center [269, 161] width 26 height 7
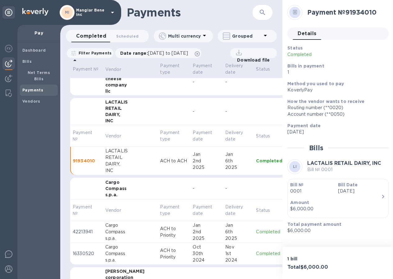
click at [254, 109] on td at bounding box center [269, 111] width 31 height 27
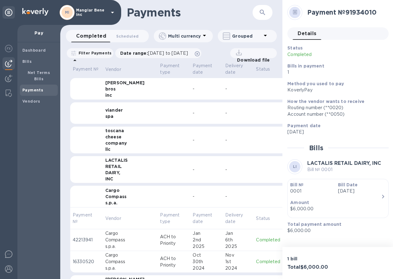
scroll to position [386, 0]
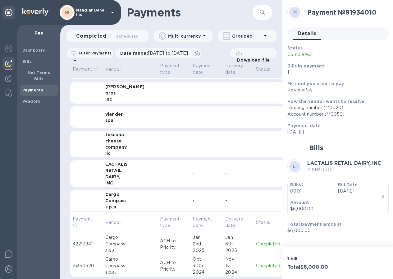
click at [254, 170] on td at bounding box center [268, 173] width 29 height 27
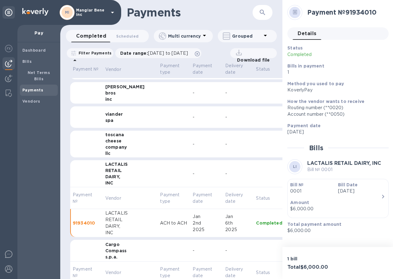
click at [256, 224] on p "Completed" at bounding box center [269, 223] width 26 height 6
click at [161, 137] on td at bounding box center [174, 144] width 33 height 27
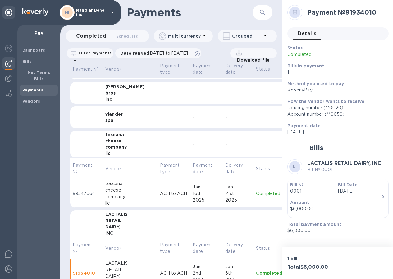
click at [114, 140] on div "cheese" at bounding box center [130, 141] width 50 height 6
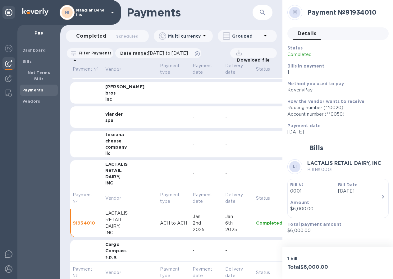
click at [286, 141] on div at bounding box center [291, 144] width 11 height 7
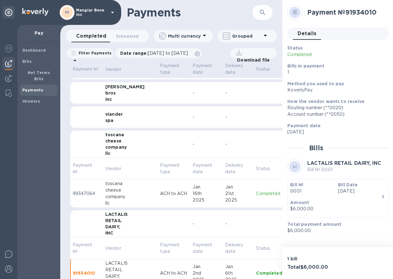
click at [256, 195] on p "Completed" at bounding box center [269, 193] width 26 height 7
click at [261, 119] on td at bounding box center [269, 117] width 31 height 22
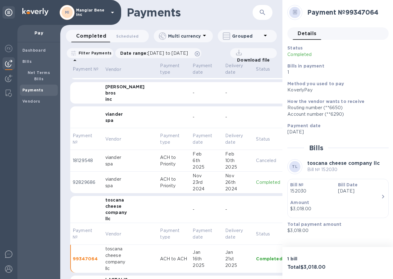
click at [288, 115] on img at bounding box center [292, 117] width 8 height 4
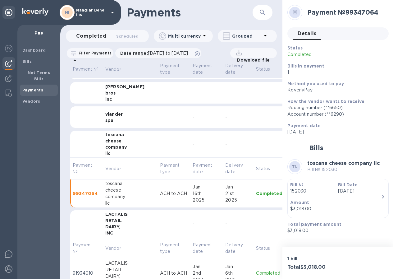
click at [286, 116] on div at bounding box center [291, 117] width 11 height 7
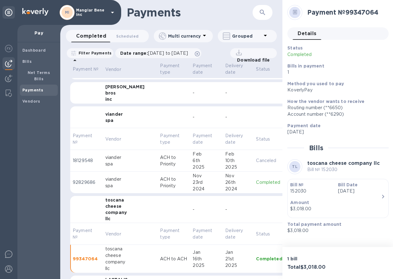
click at [256, 182] on p "Completed" at bounding box center [269, 182] width 26 height 7
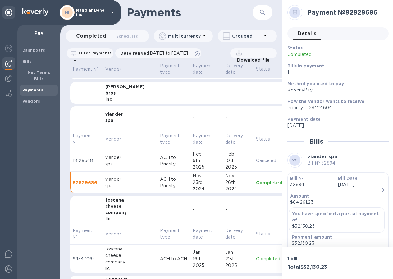
click at [256, 161] on p "Canceled" at bounding box center [269, 160] width 26 height 7
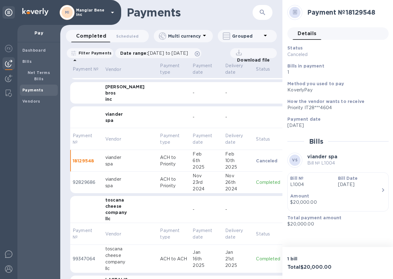
click at [261, 91] on td at bounding box center [268, 93] width 29 height 22
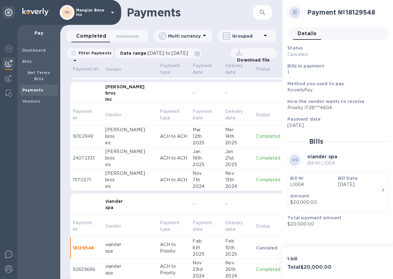
click at [256, 137] on p "Completed" at bounding box center [268, 136] width 24 height 7
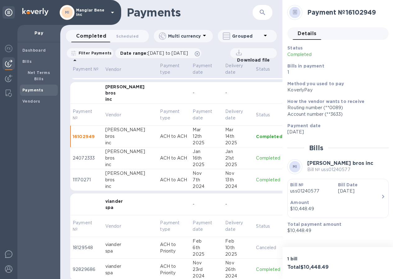
click at [256, 157] on p "Completed" at bounding box center [269, 158] width 26 height 7
click at [256, 177] on p "Completed" at bounding box center [269, 180] width 26 height 7
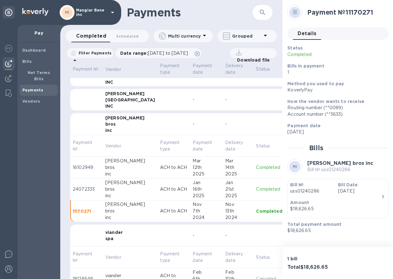
click at [288, 99] on img at bounding box center [292, 100] width 8 height 4
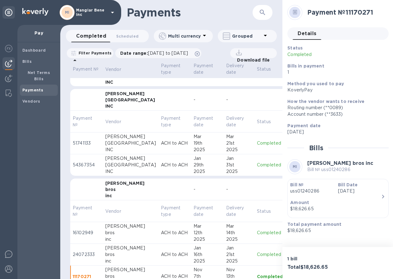
click at [257, 145] on p "Completed" at bounding box center [270, 143] width 26 height 7
click at [257, 164] on p "Completed" at bounding box center [270, 165] width 26 height 7
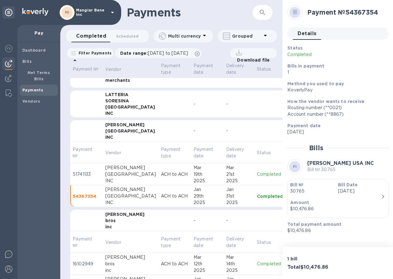
click at [288, 102] on img at bounding box center [292, 104] width 8 height 4
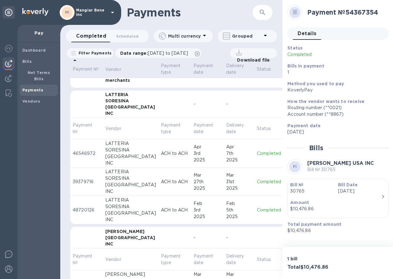
click at [257, 151] on p "Completed" at bounding box center [270, 153] width 26 height 7
click at [257, 179] on p "Completed" at bounding box center [270, 182] width 26 height 7
click at [257, 207] on p "Completed" at bounding box center [270, 210] width 26 height 7
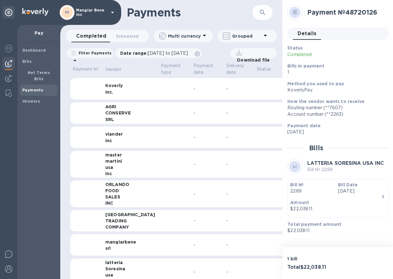
click at [288, 113] on img at bounding box center [292, 113] width 8 height 4
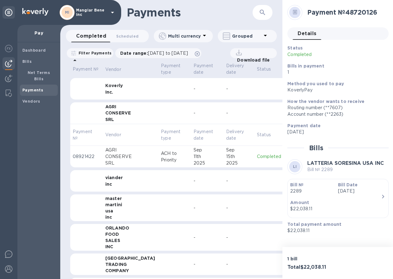
click at [257, 157] on p "Completed" at bounding box center [270, 156] width 26 height 7
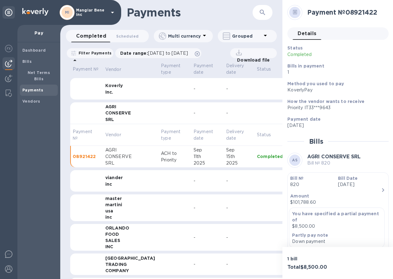
click at [288, 179] on img at bounding box center [292, 181] width 8 height 4
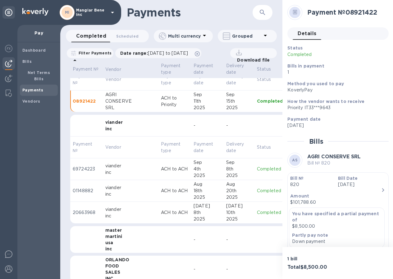
scroll to position [62, 0]
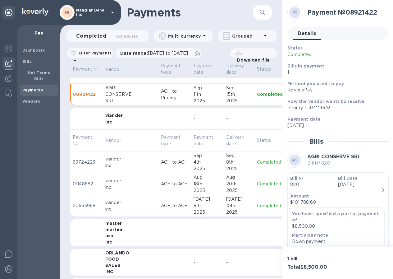
click at [257, 162] on p "Completed" at bounding box center [270, 162] width 26 height 7
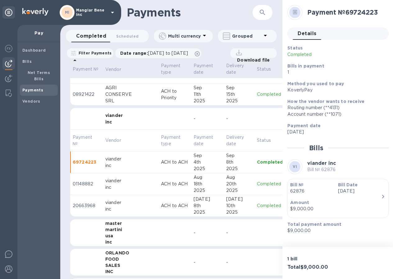
click at [257, 182] on p "Completed" at bounding box center [270, 184] width 26 height 7
click at [257, 206] on p "Completed" at bounding box center [270, 206] width 26 height 7
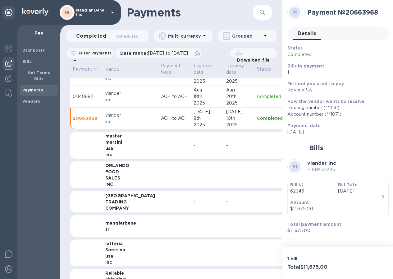
scroll to position [156, 0]
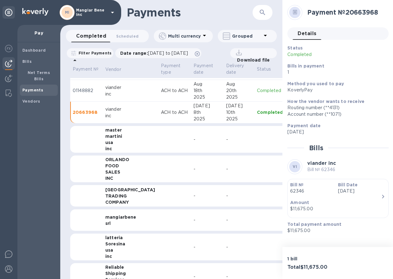
click at [288, 138] on img at bounding box center [292, 139] width 8 height 4
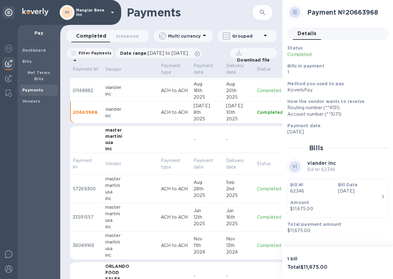
click at [255, 193] on td "Completed" at bounding box center [270, 189] width 31 height 28
click at [257, 218] on p "Completed" at bounding box center [270, 217] width 26 height 7
click at [257, 245] on p "Completed" at bounding box center [270, 245] width 26 height 7
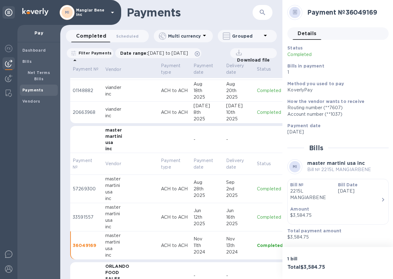
click at [255, 184] on td "Completed" at bounding box center [270, 189] width 31 height 28
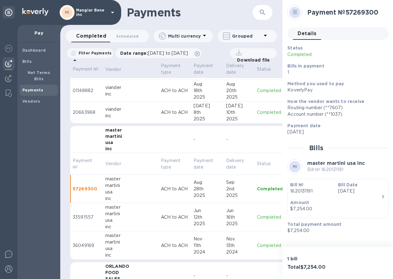
click at [257, 216] on p "Completed" at bounding box center [270, 217] width 26 height 7
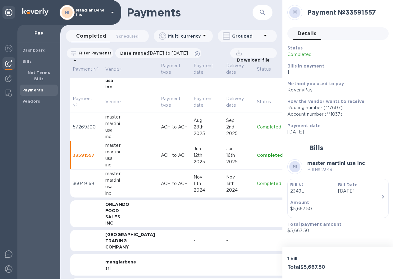
scroll to position [218, 0]
click at [255, 180] on td "Completed" at bounding box center [270, 183] width 31 height 28
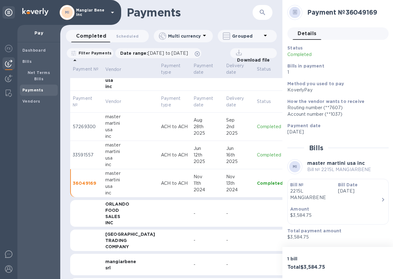
click at [287, 211] on div at bounding box center [292, 213] width 11 height 7
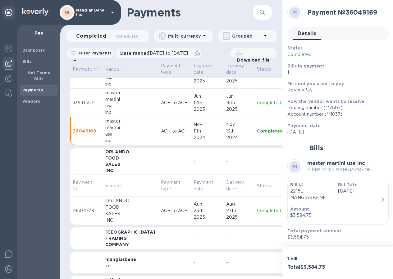
scroll to position [280, 0]
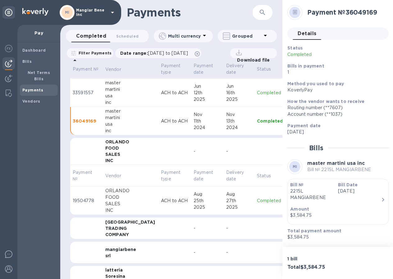
click at [257, 200] on p "Completed" at bounding box center [270, 201] width 26 height 7
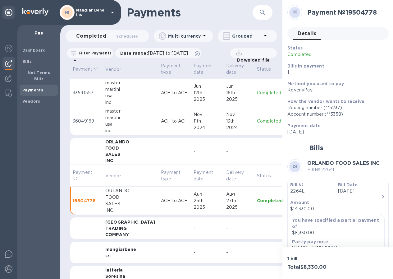
click at [288, 226] on img at bounding box center [292, 228] width 8 height 4
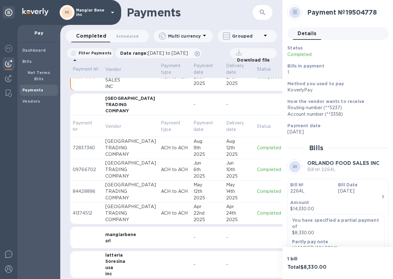
scroll to position [404, 0]
click at [257, 147] on p "Completed" at bounding box center [270, 147] width 26 height 7
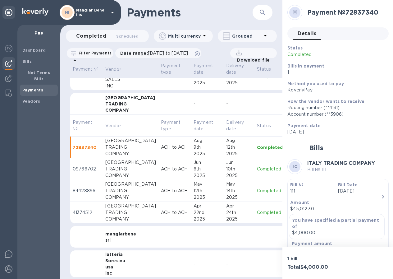
click at [257, 171] on p "Completed" at bounding box center [270, 169] width 26 height 7
click at [257, 193] on p "Completed" at bounding box center [270, 191] width 26 height 7
click at [257, 213] on p "Completed" at bounding box center [270, 212] width 26 height 7
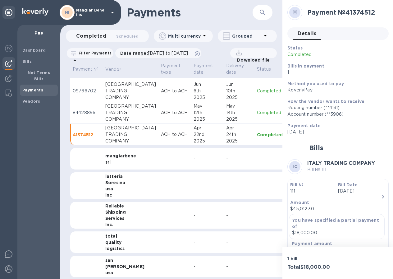
scroll to position [498, 0]
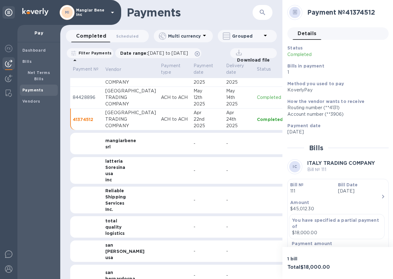
click at [288, 171] on img at bounding box center [292, 170] width 8 height 4
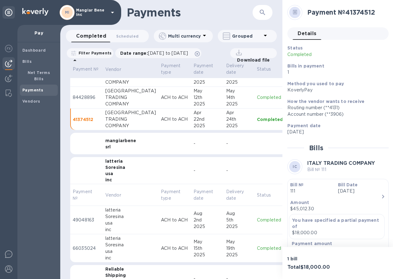
click at [257, 219] on p "Completed" at bounding box center [270, 220] width 26 height 7
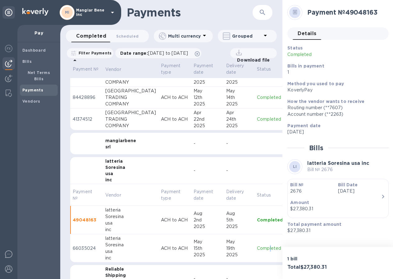
click at [257, 248] on p "Completed" at bounding box center [270, 248] width 26 height 7
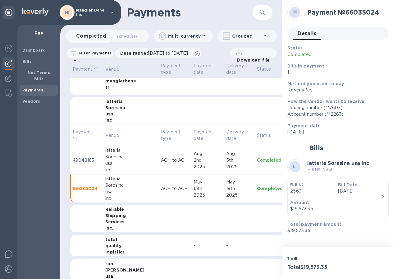
scroll to position [560, 0]
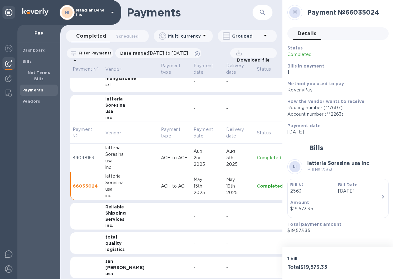
click at [287, 215] on div at bounding box center [292, 216] width 11 height 7
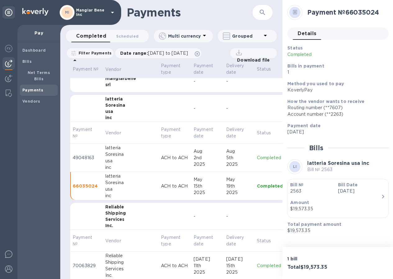
click at [257, 186] on p "Completed" at bounding box center [270, 186] width 26 height 6
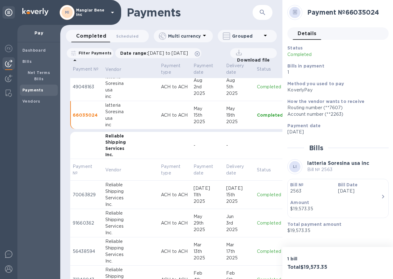
scroll to position [653, 0]
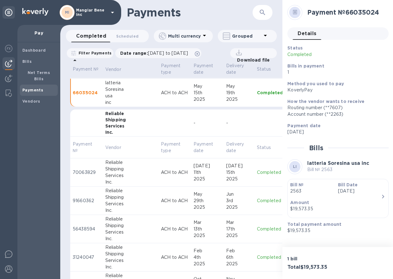
click at [257, 170] on p "Completed" at bounding box center [270, 172] width 26 height 7
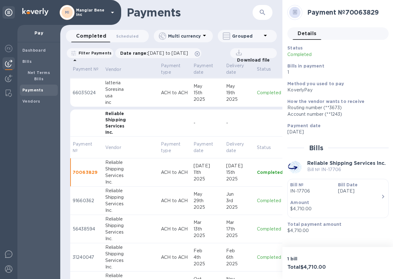
click at [257, 200] on p "Completed" at bounding box center [270, 201] width 26 height 7
click at [257, 231] on p "Completed" at bounding box center [270, 229] width 26 height 7
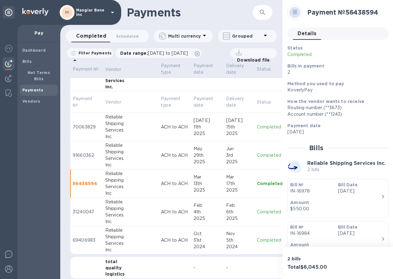
scroll to position [747, 0]
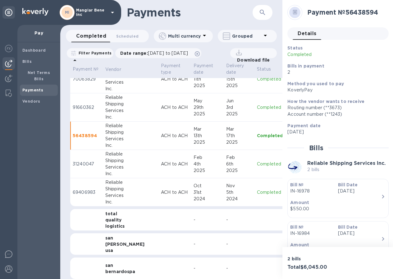
click at [257, 161] on p "Completed" at bounding box center [270, 164] width 26 height 7
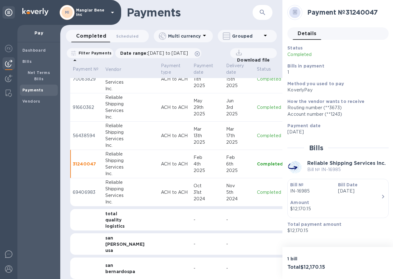
click at [257, 193] on p "Completed" at bounding box center [270, 192] width 26 height 7
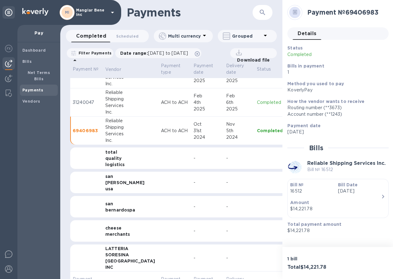
scroll to position [809, 0]
click at [288, 157] on img at bounding box center [292, 158] width 8 height 4
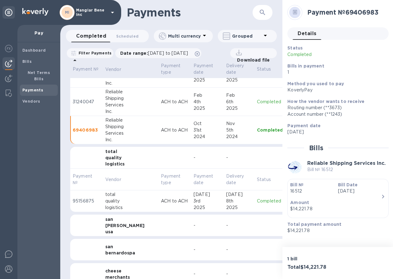
click at [257, 202] on p "Completed" at bounding box center [270, 201] width 26 height 7
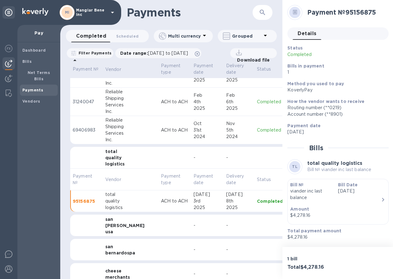
scroll to position [840, 0]
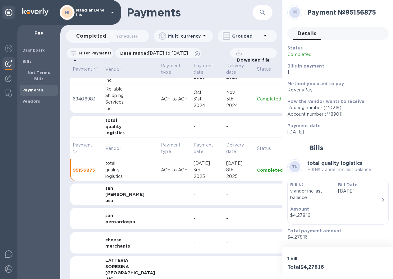
click at [288, 196] on img at bounding box center [292, 194] width 8 height 4
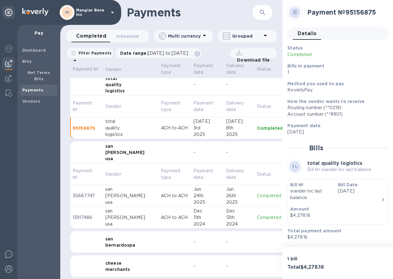
scroll to position [902, 0]
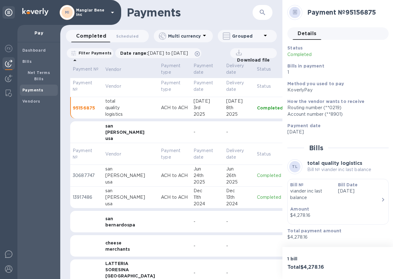
click at [257, 176] on p "Completed" at bounding box center [270, 175] width 26 height 7
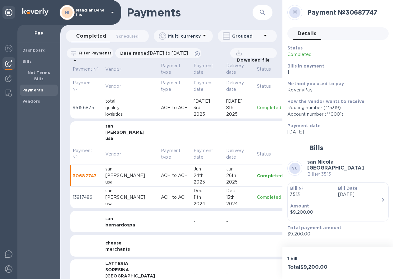
click at [257, 199] on p "Completed" at bounding box center [270, 197] width 26 height 7
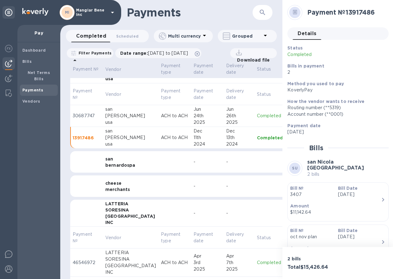
scroll to position [964, 0]
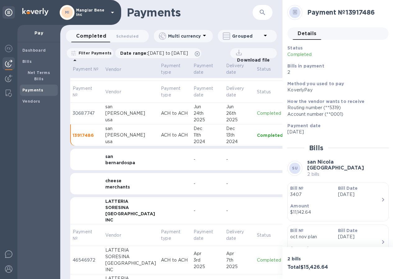
click at [288, 159] on div at bounding box center [291, 159] width 7 height 5
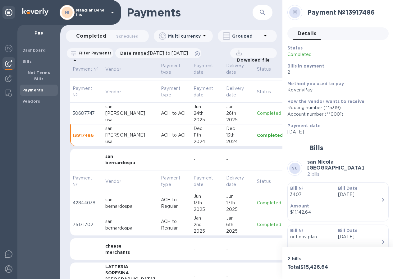
click at [257, 203] on p "Completed" at bounding box center [270, 203] width 26 height 7
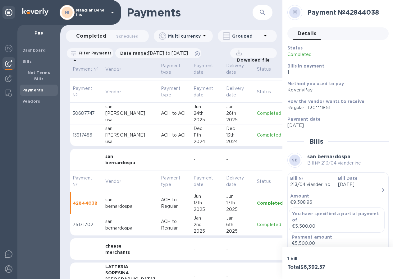
click at [257, 223] on p "Completed" at bounding box center [270, 224] width 26 height 7
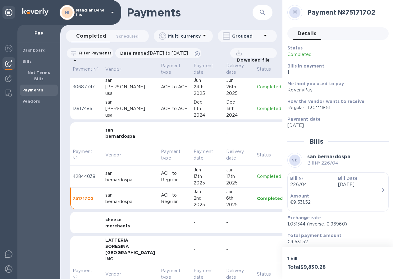
scroll to position [1058, 0]
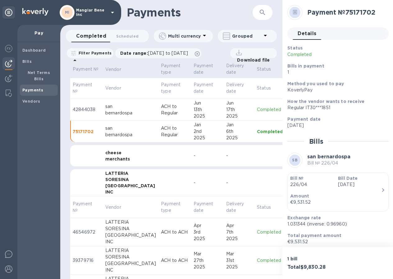
click at [288, 156] on img at bounding box center [292, 156] width 8 height 4
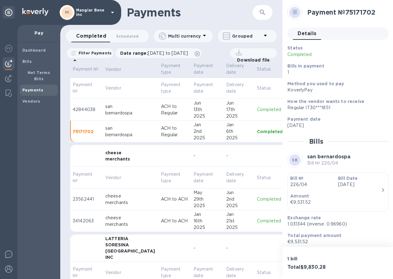
click at [257, 199] on p "Completed" at bounding box center [270, 199] width 26 height 7
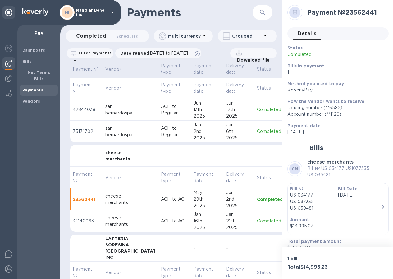
click at [257, 220] on p "Completed" at bounding box center [270, 221] width 26 height 7
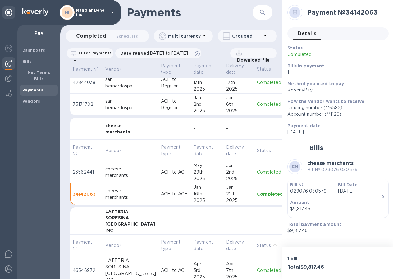
scroll to position [1120, 0]
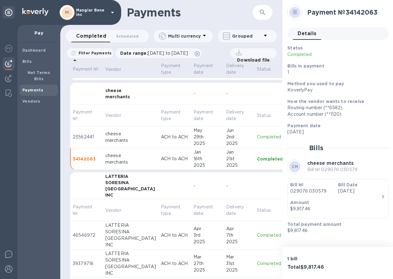
click at [257, 236] on p "Completed" at bounding box center [270, 235] width 26 height 7
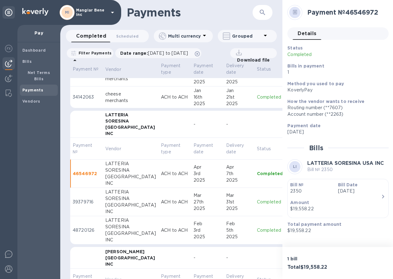
scroll to position [1182, 0]
click at [257, 203] on p "Completed" at bounding box center [270, 201] width 26 height 7
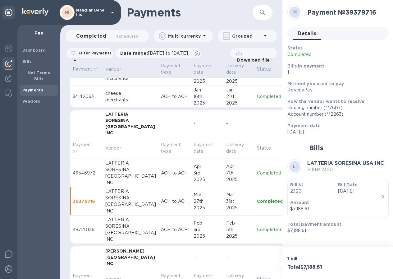
click at [257, 230] on p "Completed" at bounding box center [270, 229] width 26 height 7
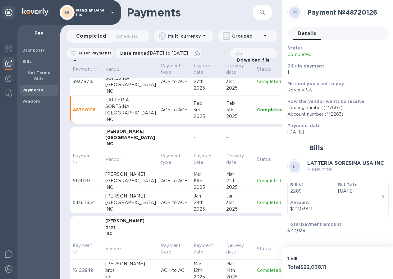
scroll to position [1306, 0]
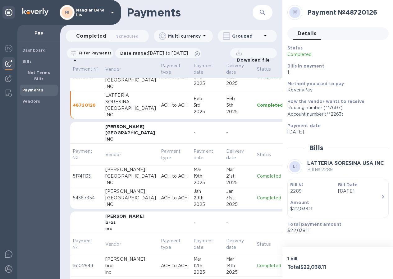
click at [257, 178] on p "Completed" at bounding box center [270, 176] width 26 height 7
click at [257, 197] on p "Completed" at bounding box center [270, 198] width 26 height 7
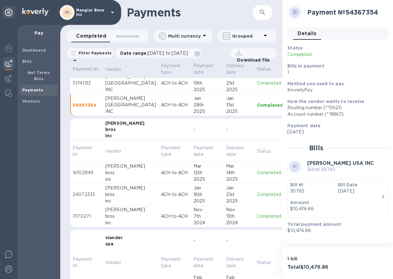
scroll to position [1400, 0]
click at [257, 171] on p "Completed" at bounding box center [270, 172] width 26 height 7
click at [257, 192] on p "Completed" at bounding box center [270, 194] width 26 height 7
click at [257, 215] on p "Completed" at bounding box center [270, 216] width 26 height 7
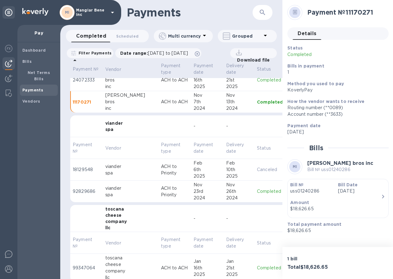
scroll to position [1524, 0]
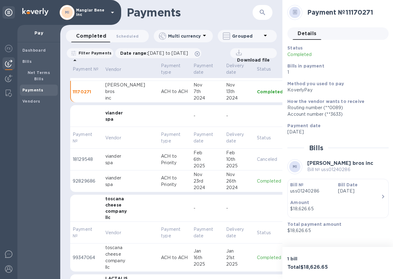
click at [257, 159] on p "Canceled" at bounding box center [270, 159] width 26 height 7
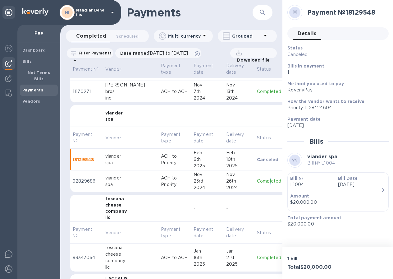
click at [257, 179] on p "Completed" at bounding box center [269, 181] width 24 height 7
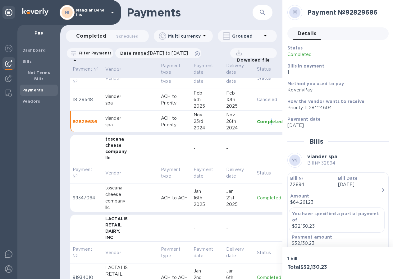
scroll to position [1586, 0]
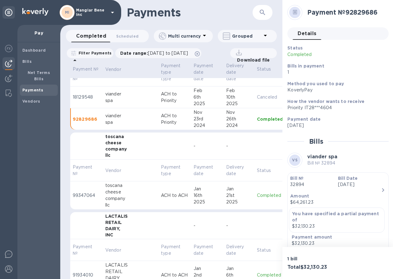
click at [257, 194] on p "Completed" at bounding box center [270, 195] width 26 height 7
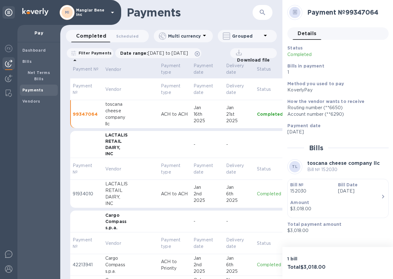
scroll to position [1680, 0]
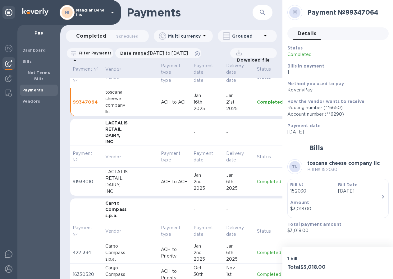
click at [257, 180] on p "Completed" at bounding box center [270, 182] width 26 height 7
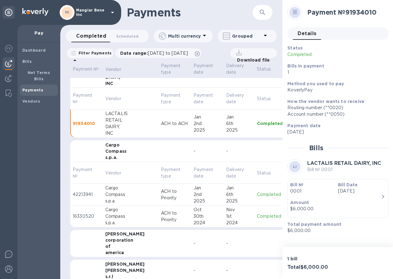
scroll to position [1742, 0]
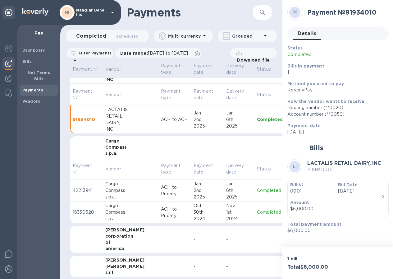
click at [257, 189] on p "Completed" at bounding box center [270, 190] width 26 height 7
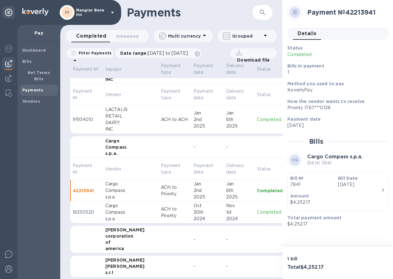
click at [257, 212] on p "Completed" at bounding box center [270, 212] width 26 height 7
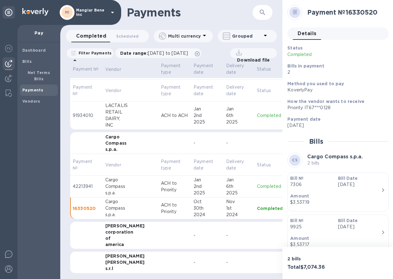
scroll to position [5, 0]
click at [288, 233] on img at bounding box center [292, 235] width 8 height 4
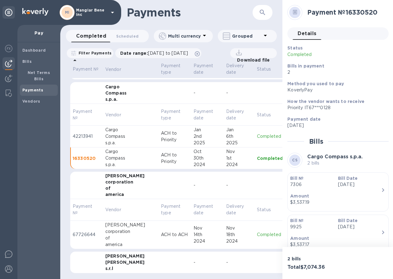
scroll to position [1801, 0]
click at [257, 231] on p "Completed" at bounding box center [270, 234] width 26 height 7
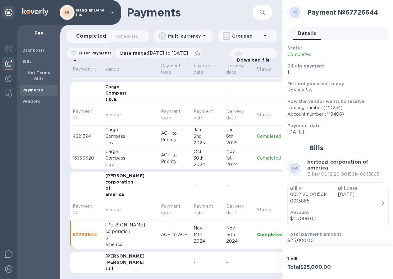
scroll to position [5, 0]
click at [288, 260] on div at bounding box center [291, 262] width 7 height 5
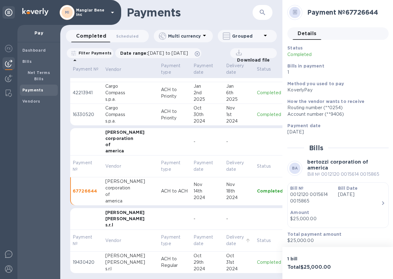
scroll to position [1844, 0]
click at [257, 259] on p "Completed" at bounding box center [270, 262] width 26 height 7
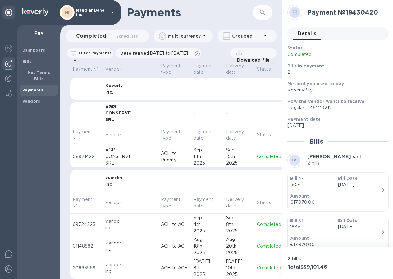
click at [288, 87] on img at bounding box center [292, 89] width 8 height 4
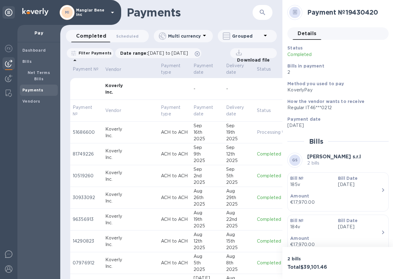
click at [257, 151] on p "Completed" at bounding box center [272, 154] width 31 height 7
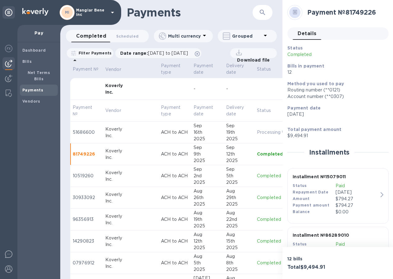
click at [257, 175] on p "Completed" at bounding box center [272, 176] width 31 height 7
click at [257, 198] on p "Completed" at bounding box center [272, 197] width 31 height 7
click at [257, 220] on p "Completed" at bounding box center [272, 219] width 31 height 7
click at [257, 240] on p "Completed" at bounding box center [272, 241] width 31 height 7
click at [257, 262] on p "Completed" at bounding box center [272, 263] width 31 height 7
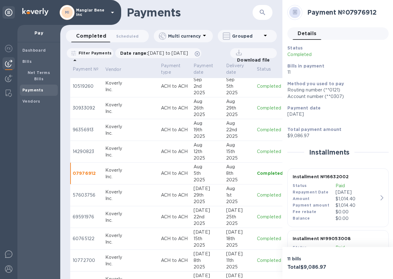
scroll to position [93, 0]
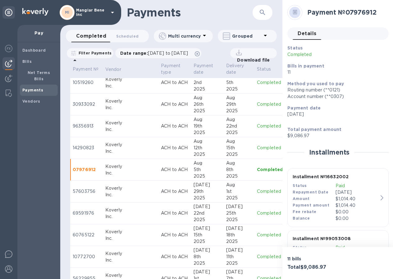
click at [257, 190] on p "Completed" at bounding box center [272, 191] width 31 height 7
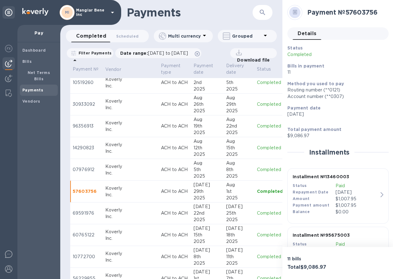
click at [257, 213] on p "Completed" at bounding box center [272, 213] width 31 height 7
click at [257, 235] on p "Completed" at bounding box center [272, 235] width 31 height 7
click at [257, 256] on p "Completed" at bounding box center [272, 257] width 31 height 7
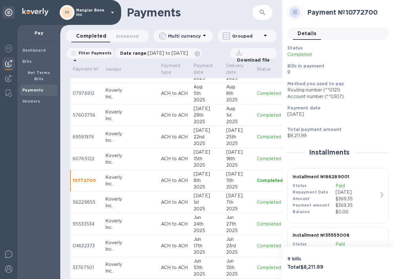
scroll to position [187, 0]
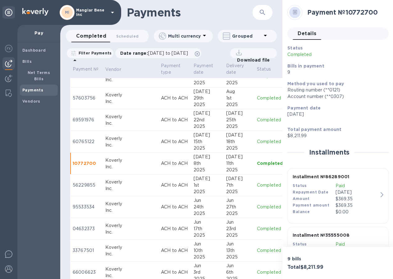
click at [255, 183] on td "Completed" at bounding box center [273, 186] width 36 height 22
click at [257, 206] on p "Completed" at bounding box center [272, 207] width 31 height 7
click at [257, 228] on p "Completed" at bounding box center [272, 229] width 31 height 7
click at [257, 247] on p "Completed" at bounding box center [272, 250] width 31 height 7
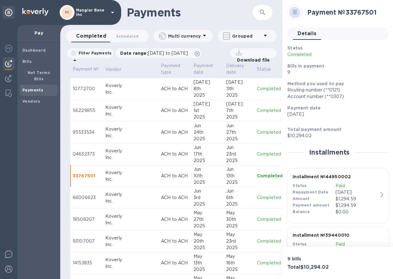
scroll to position [280, 0]
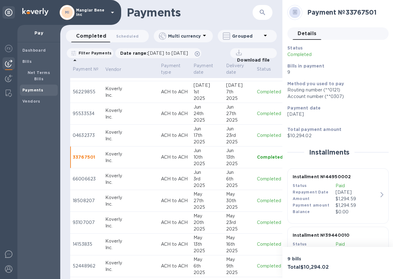
click at [257, 181] on p "Completed" at bounding box center [272, 179] width 31 height 7
click at [257, 201] on p "Completed" at bounding box center [272, 201] width 31 height 7
click at [257, 221] on p "Completed" at bounding box center [272, 222] width 31 height 7
click at [257, 242] on p "Completed" at bounding box center [272, 244] width 31 height 7
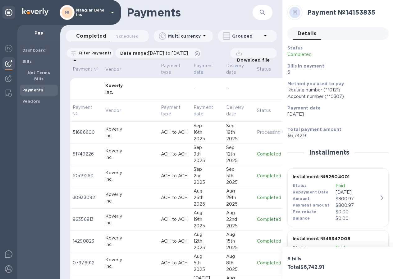
click at [114, 88] on div "Koverly" at bounding box center [130, 85] width 51 height 6
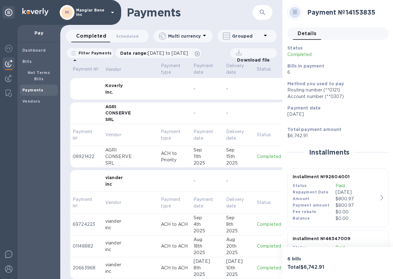
click at [114, 116] on div "CONSERVE" at bounding box center [130, 113] width 51 height 6
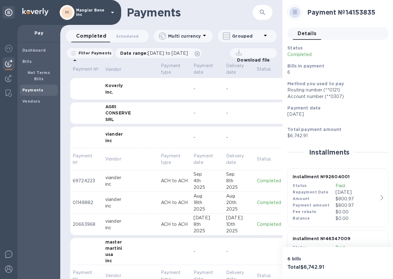
click at [114, 138] on div "inc" at bounding box center [130, 140] width 51 height 6
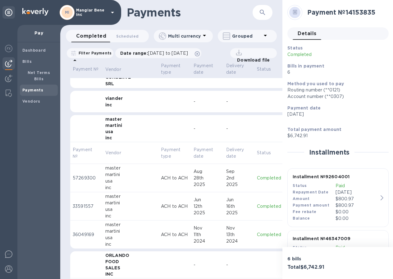
scroll to position [31, 0]
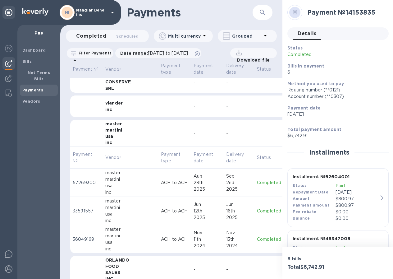
click at [257, 183] on p "Completed" at bounding box center [269, 182] width 24 height 7
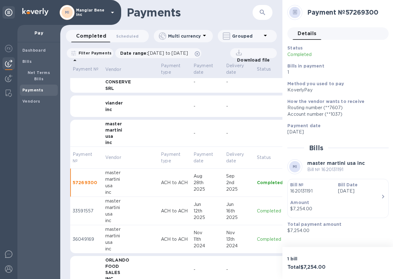
click at [257, 212] on p "Completed" at bounding box center [270, 211] width 26 height 7
click at [257, 236] on p "Completed" at bounding box center [270, 239] width 26 height 7
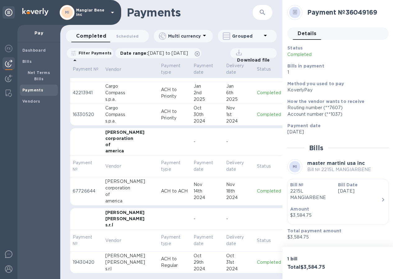
scroll to position [1714, 0]
click at [114, 216] on div "[PERSON_NAME]" at bounding box center [130, 219] width 51 height 6
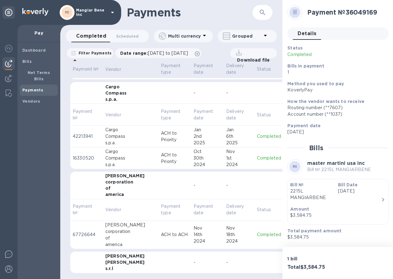
scroll to position [5, 0]
click at [117, 259] on div "[PERSON_NAME]" at bounding box center [130, 262] width 51 height 6
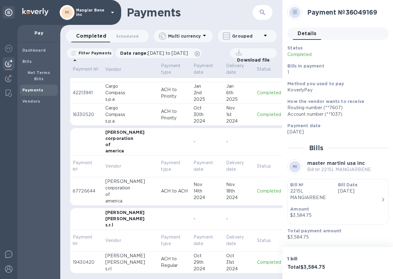
click at [257, 259] on p "Completed" at bounding box center [270, 262] width 26 height 7
